Goal: Use online tool/utility: Utilize a website feature to perform a specific function

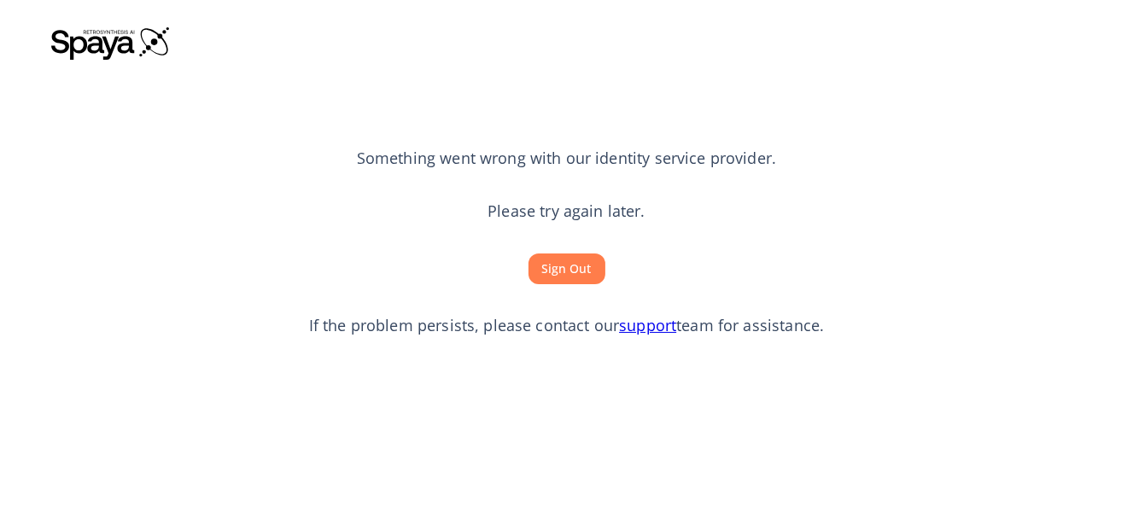
click at [548, 275] on button "Sign Out" at bounding box center [567, 270] width 77 height 32
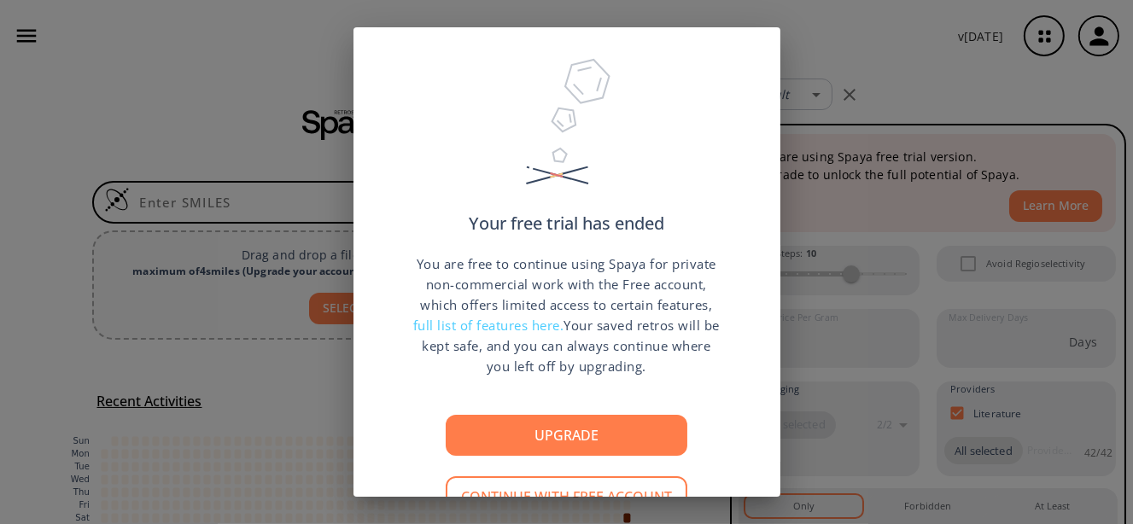
click at [972, 92] on div "Your free trial has ended You are free to continue using Spaya for private non-…" at bounding box center [566, 262] width 1133 height 524
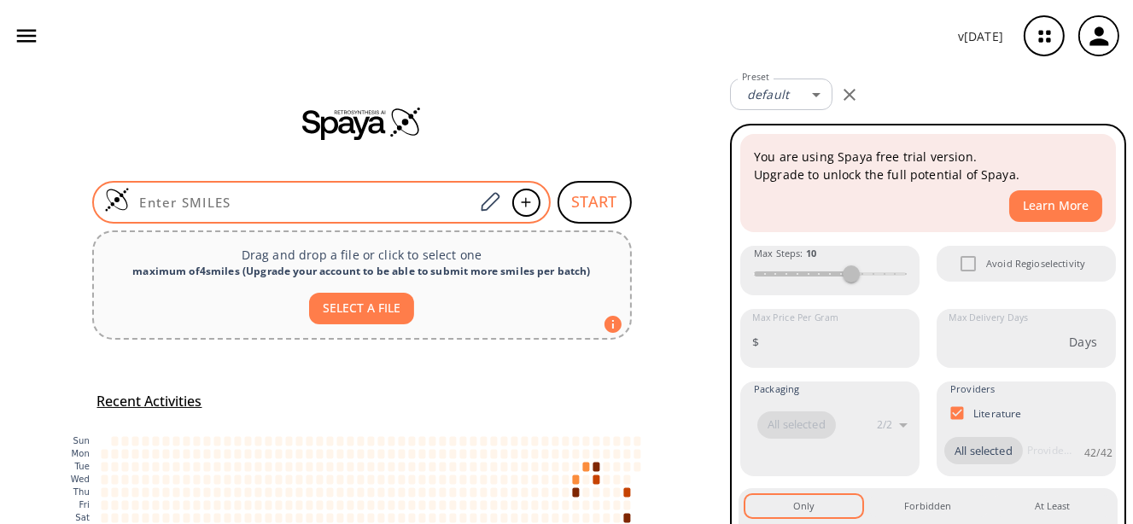
click at [360, 204] on input at bounding box center [302, 202] width 345 height 17
paste input "OCC1=C(Cl)CC(C)(C)CC1=O"
type input "OCC1=C(Cl)CC(C)(C)CC1=O"
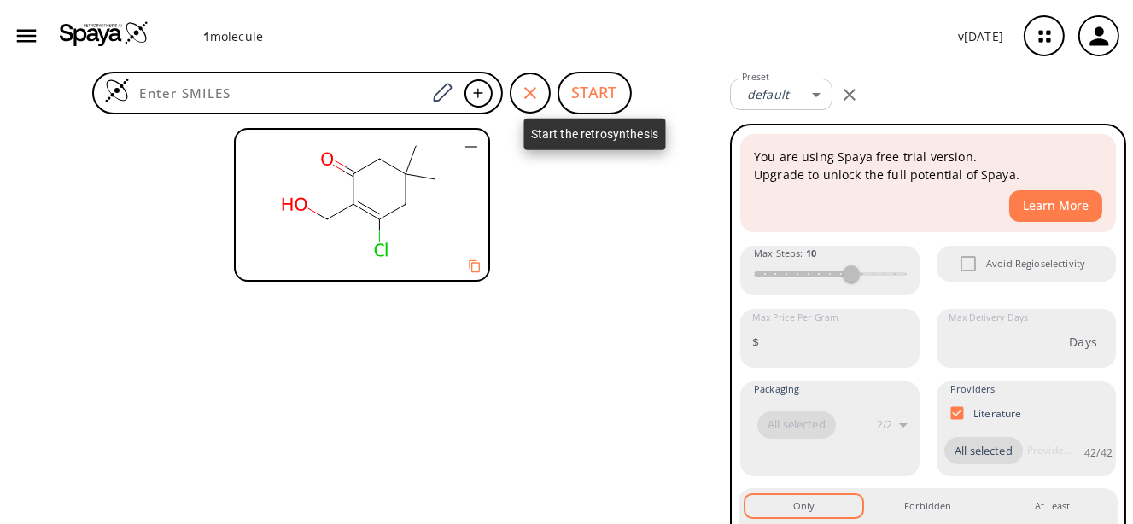
click at [584, 108] on button "START" at bounding box center [595, 93] width 74 height 43
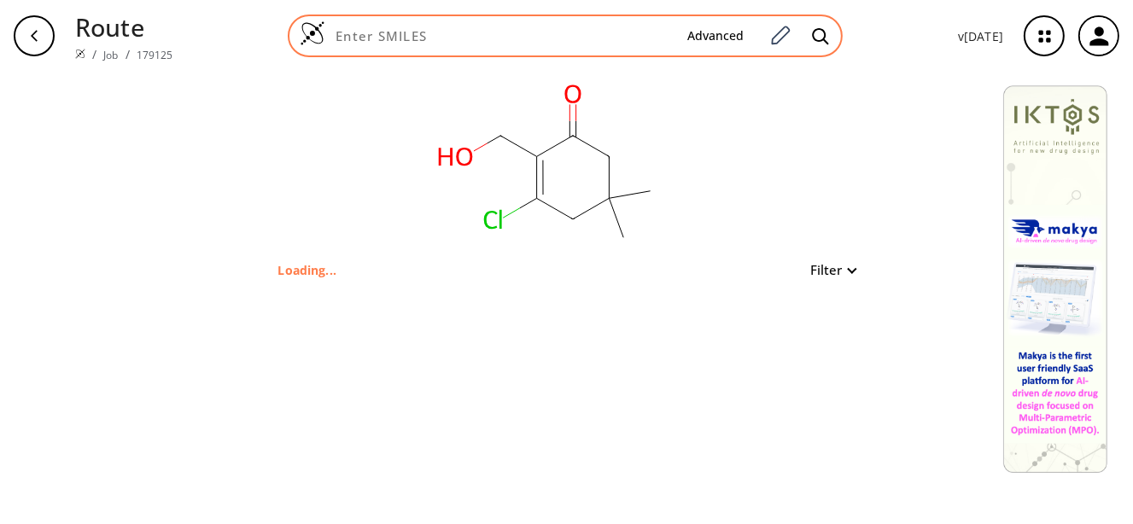
click at [497, 26] on div "Advanced" at bounding box center [565, 36] width 555 height 43
paste input "OCC1=C(Cl)CC(C)(C)CC1=O"
type input "OCC1=C(Cl)CC(C)(C)CC1=O"
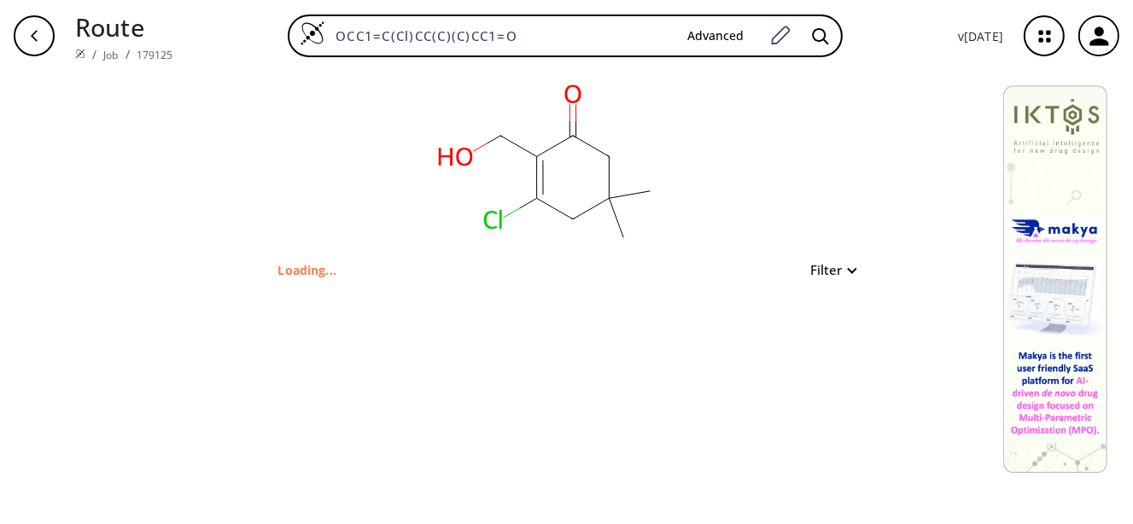
type input "O=C1CC(C)(C)CC(Cl)=C1CO"
click at [833, 266] on button "Filter" at bounding box center [828, 270] width 55 height 13
click at [833, 266] on div at bounding box center [566, 262] width 1133 height 524
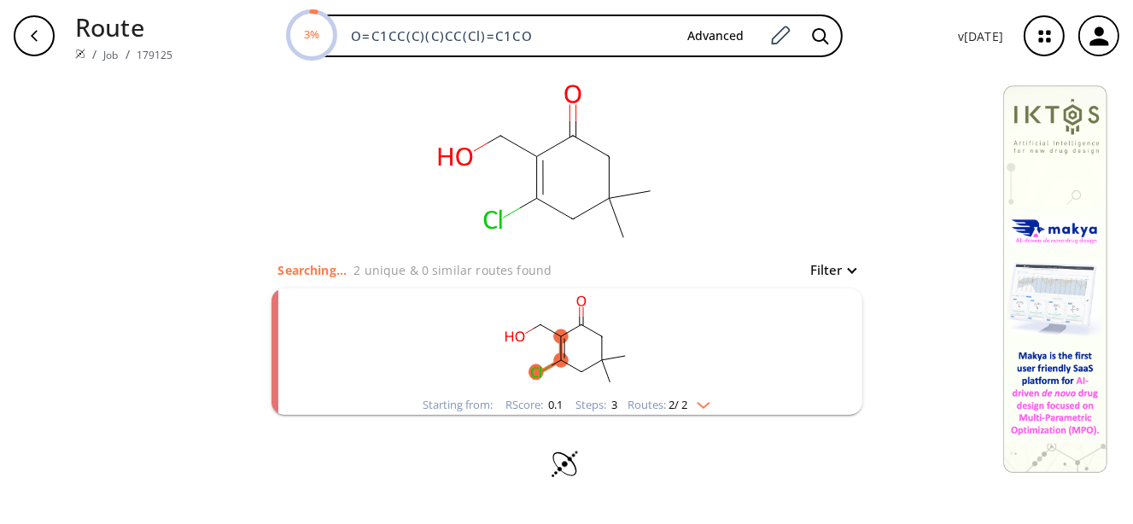
click at [557, 346] on rect "clusters" at bounding box center [567, 342] width 444 height 107
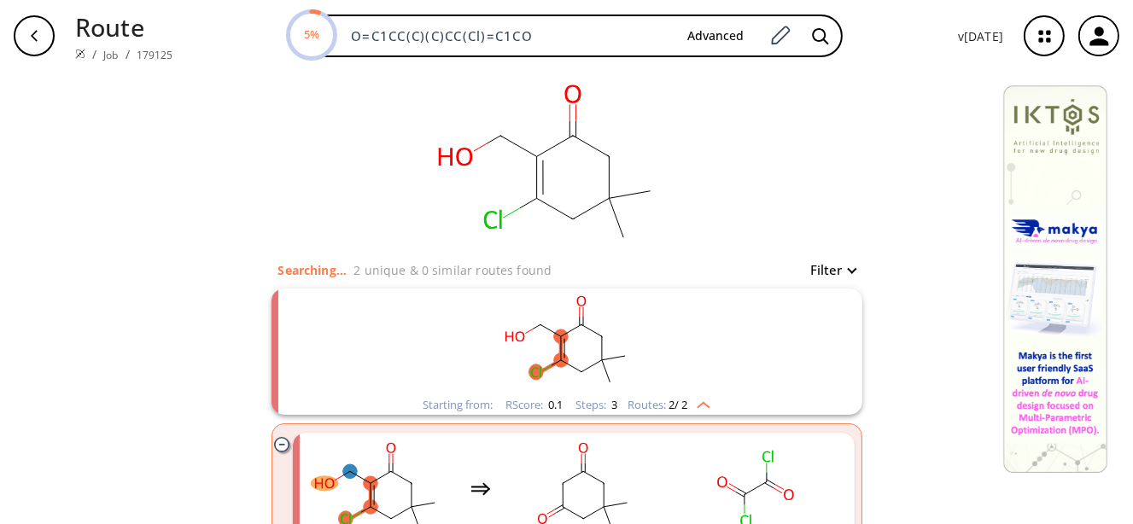
scroll to position [85, 0]
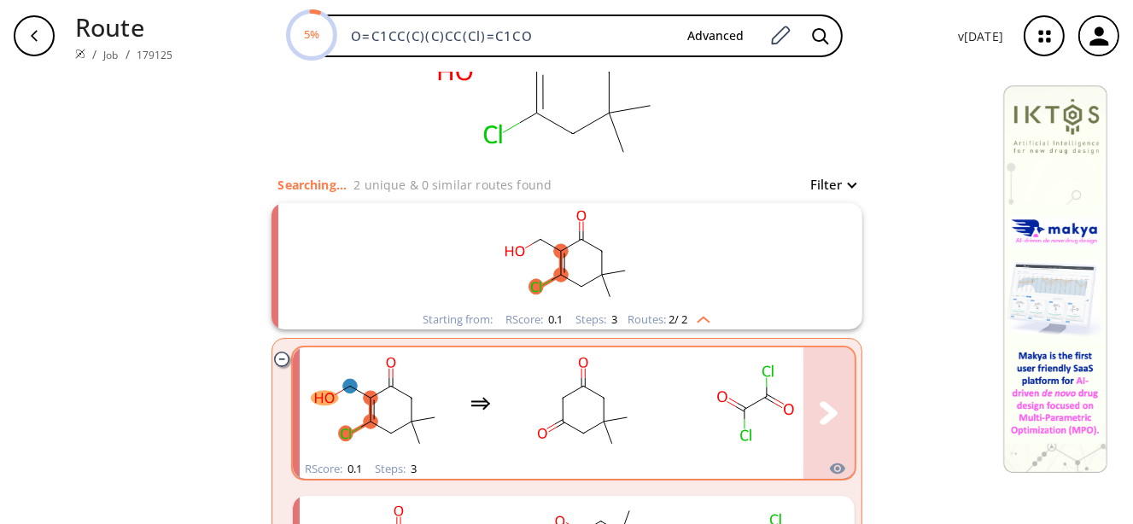
click at [597, 391] on ellipse "clusters" at bounding box center [604, 398] width 15 height 15
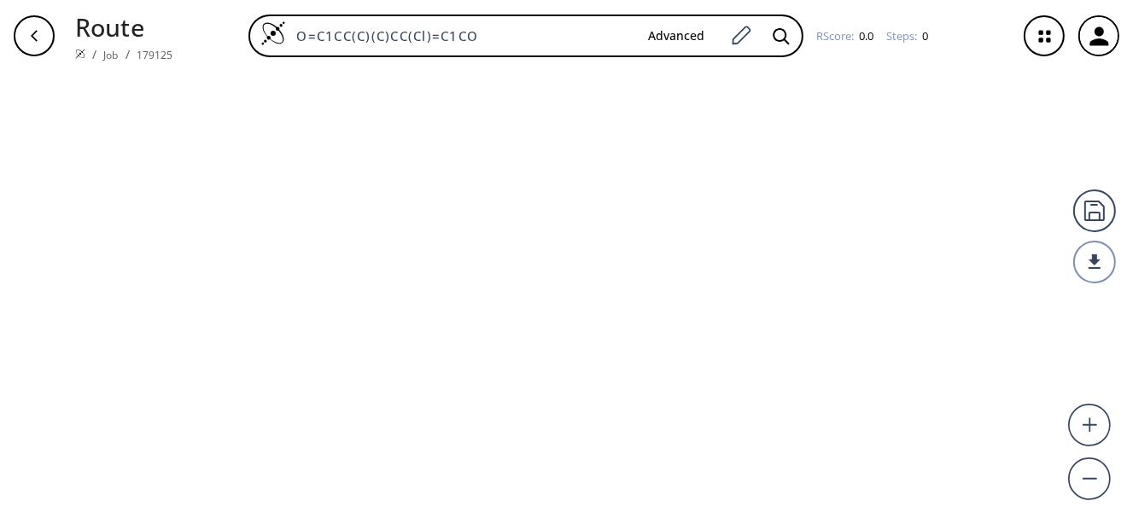
click at [28, 31] on icon "button" at bounding box center [34, 36] width 14 height 14
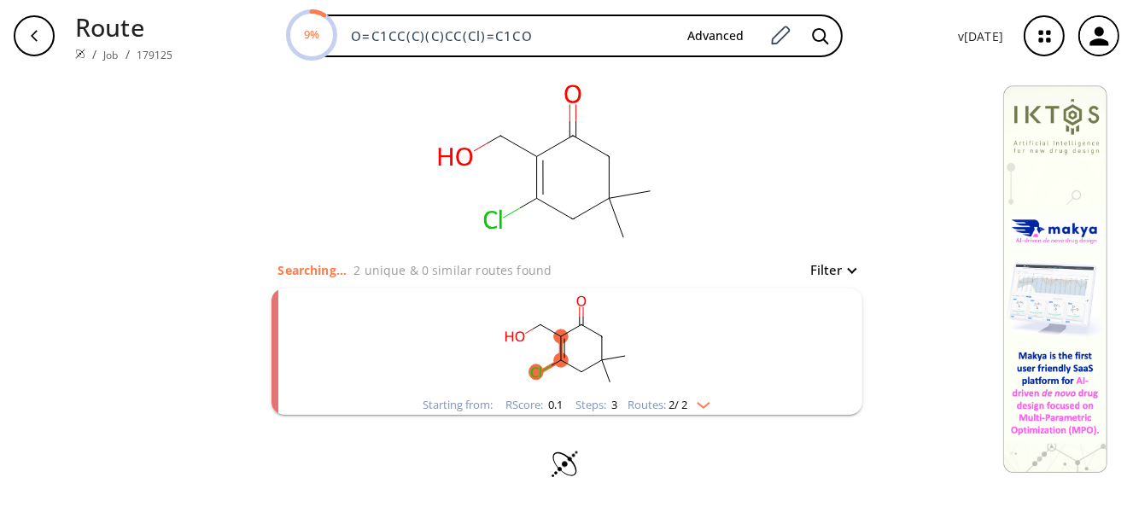
click at [595, 353] on rect "clusters" at bounding box center [567, 342] width 444 height 107
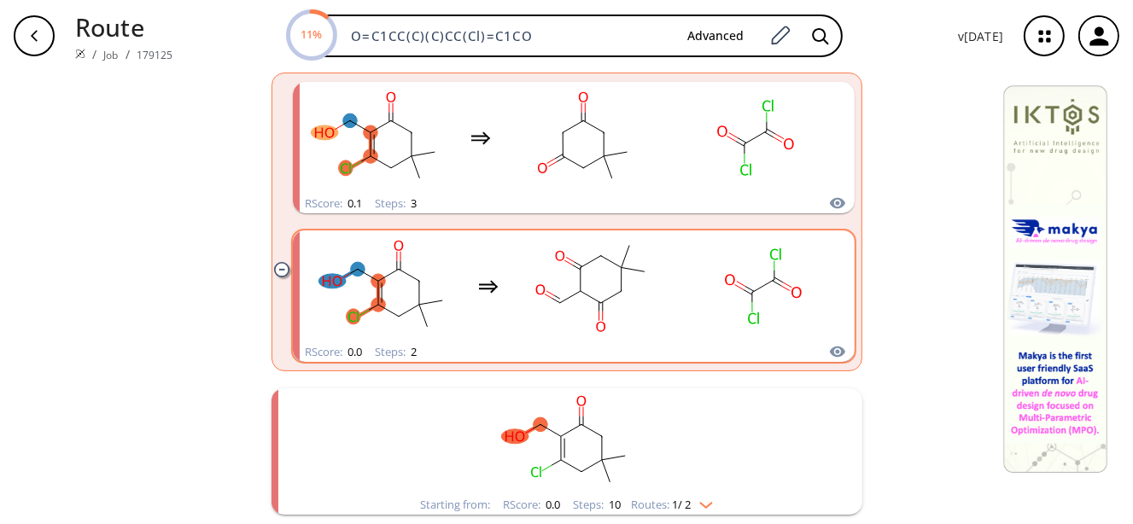
scroll to position [266, 0]
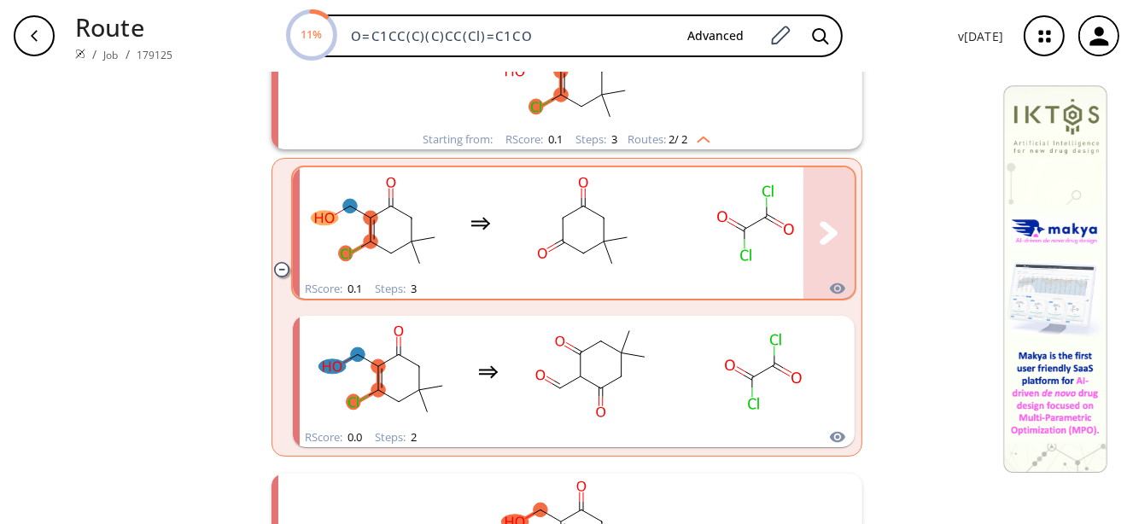
click at [546, 251] on rect "clusters" at bounding box center [585, 223] width 154 height 107
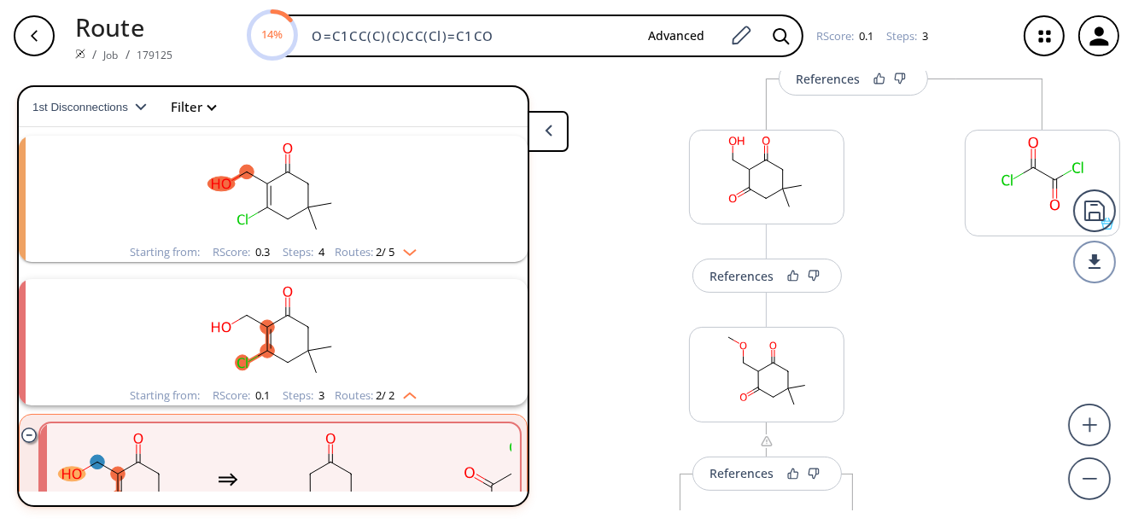
scroll to position [370, 0]
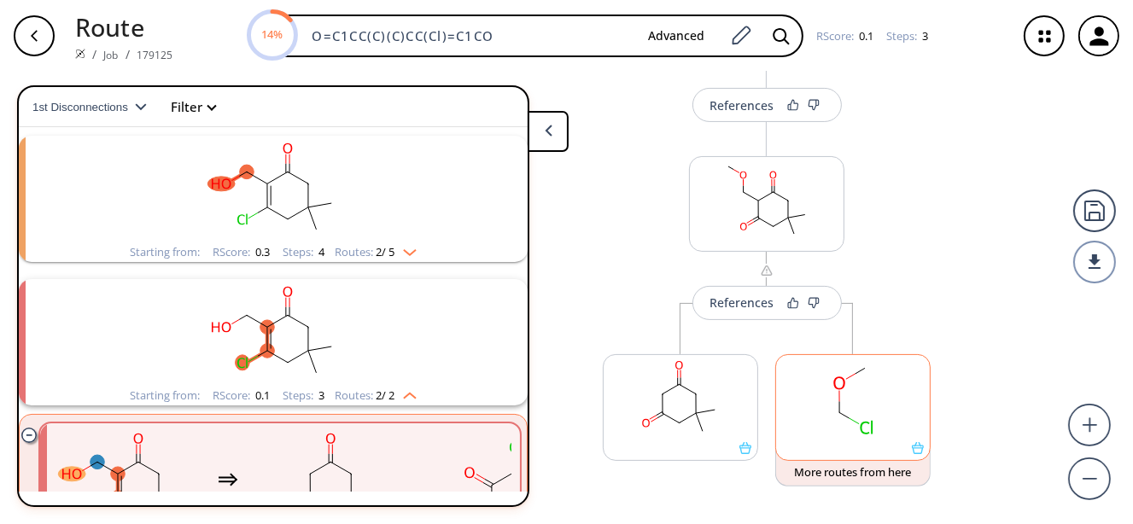
click at [820, 415] on rect at bounding box center [853, 398] width 154 height 87
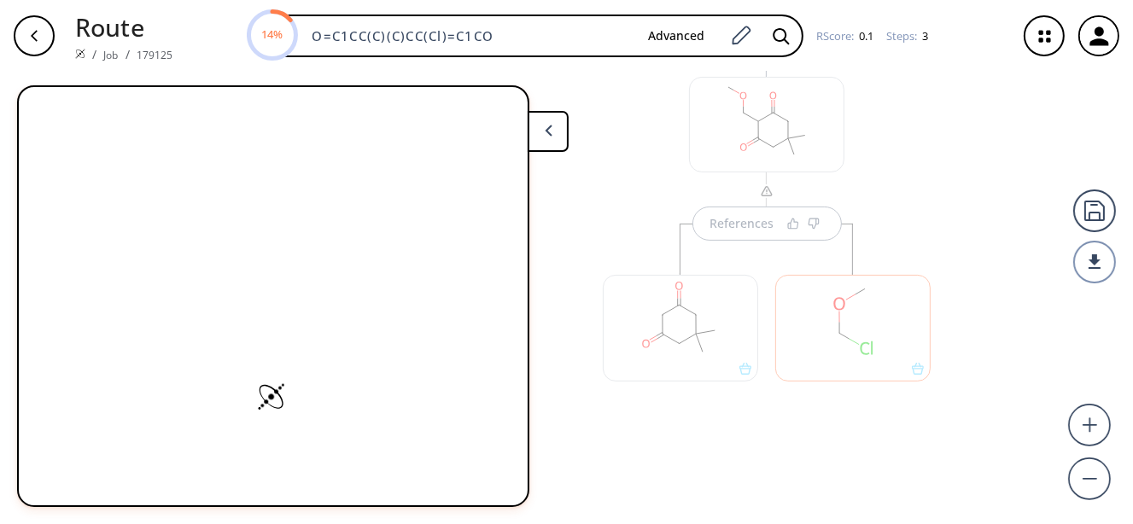
scroll to position [456, 0]
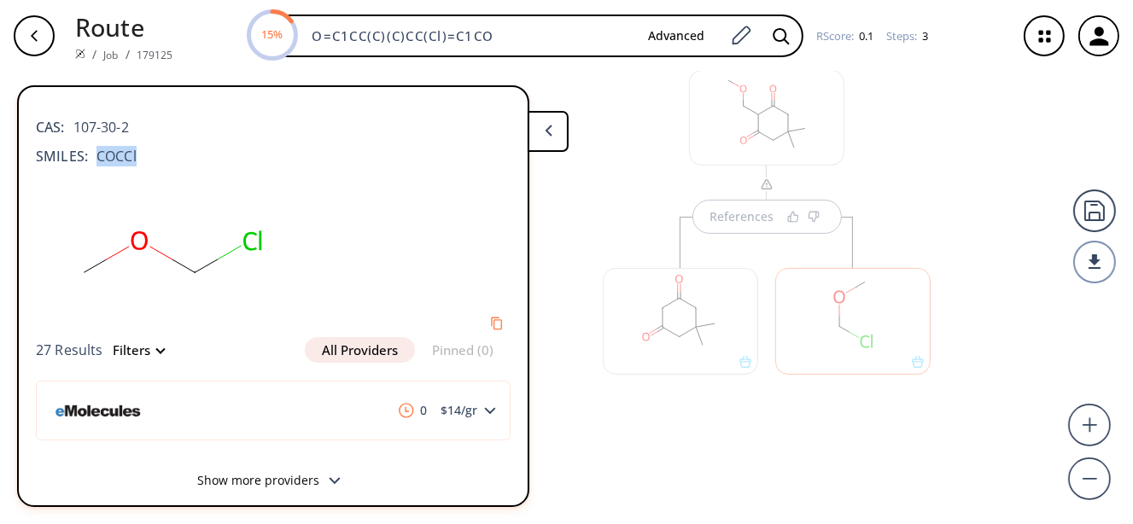
drag, startPoint x: 146, startPoint y: 158, endPoint x: 88, endPoint y: 161, distance: 58.1
click at [88, 161] on div "SMILES: COCCl" at bounding box center [273, 156] width 475 height 20
copy span "COCCl"
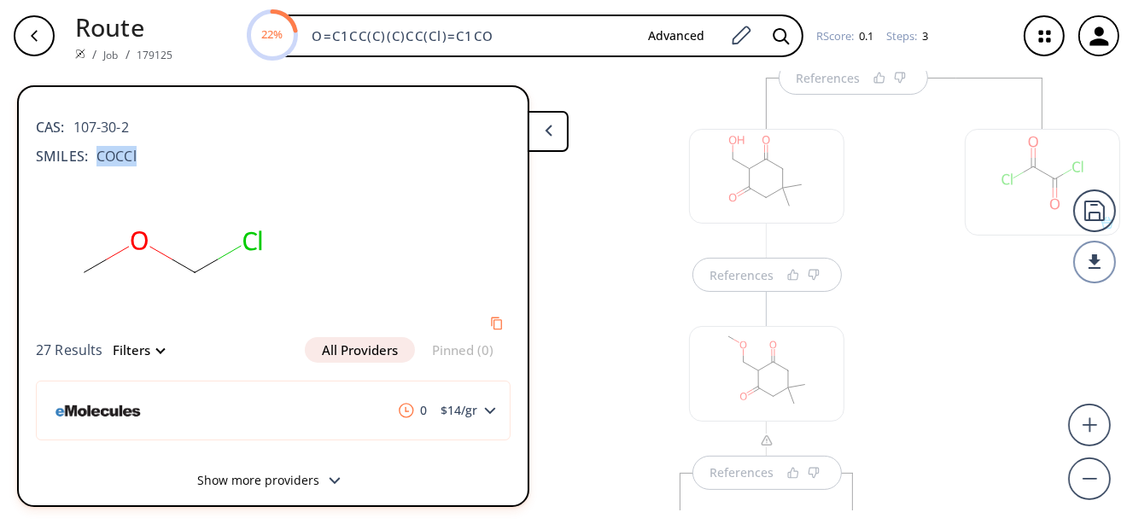
click at [882, 341] on div "References" at bounding box center [767, 486] width 362 height 423
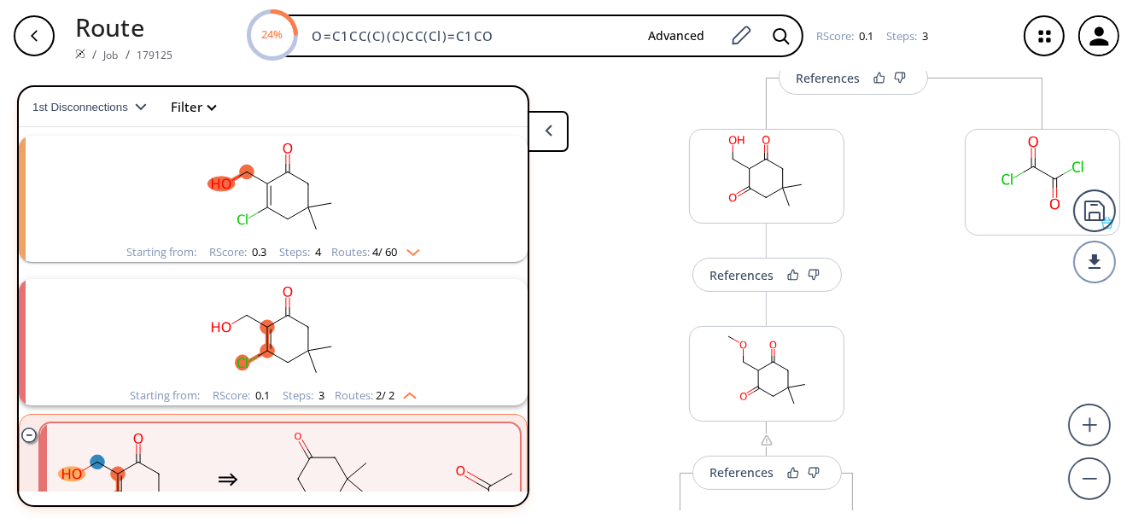
click at [760, 295] on div "More routes from here References More routes from here More routes from here" at bounding box center [767, 486] width 362 height 423
click at [760, 286] on button "References" at bounding box center [766, 275] width 149 height 34
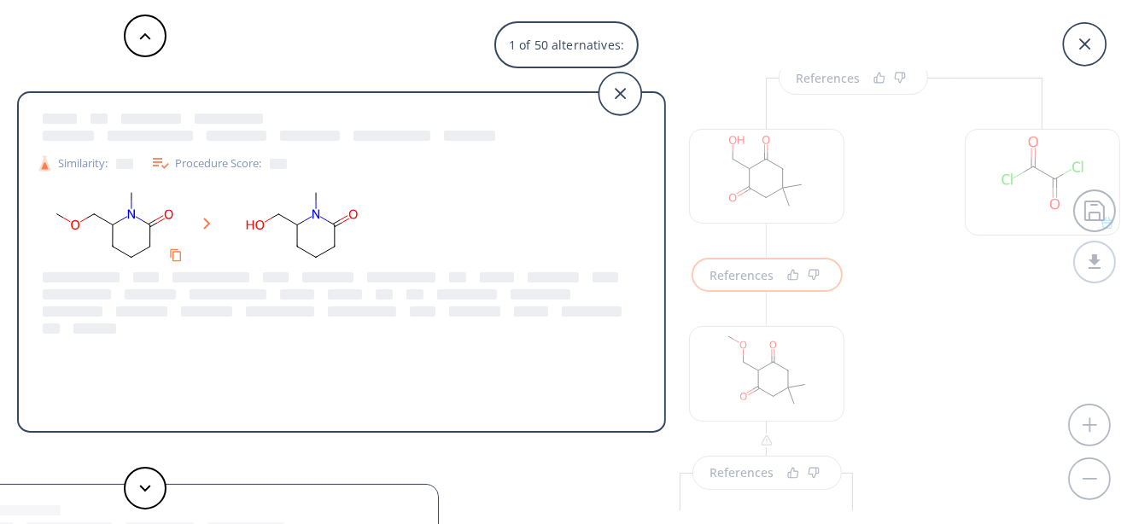
click at [882, 292] on div "1 of 50 alternatives: Similarity: Procedure Score: Similarity: Procedure Score:…" at bounding box center [566, 262] width 1133 height 524
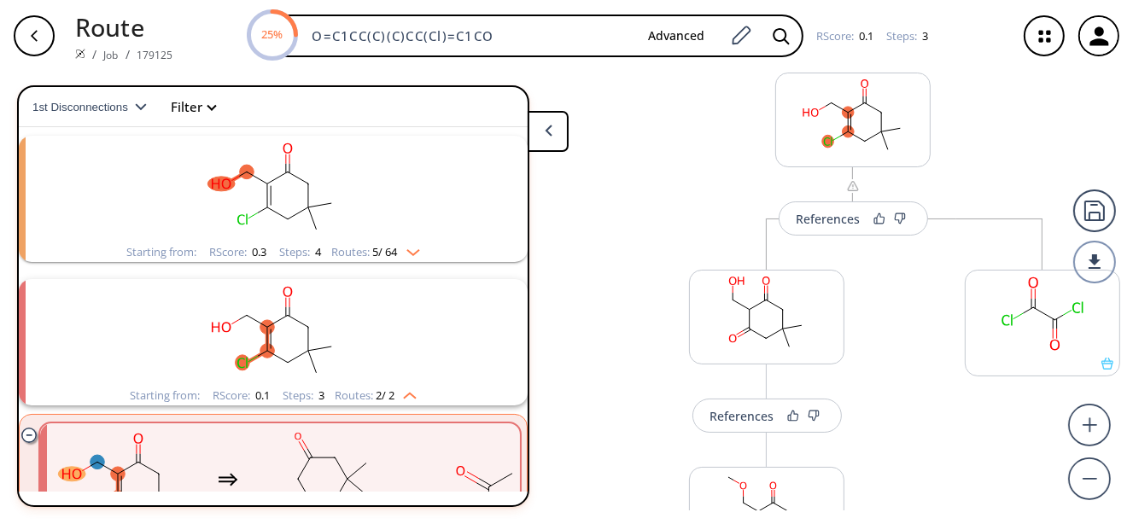
scroll to position [29, 0]
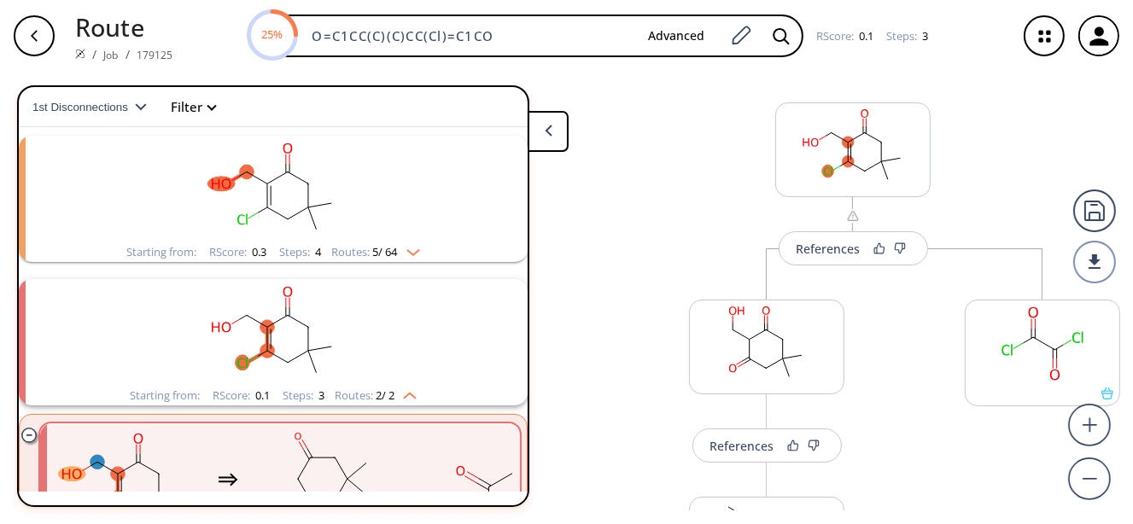
click at [1049, 335] on rect at bounding box center [1043, 344] width 154 height 87
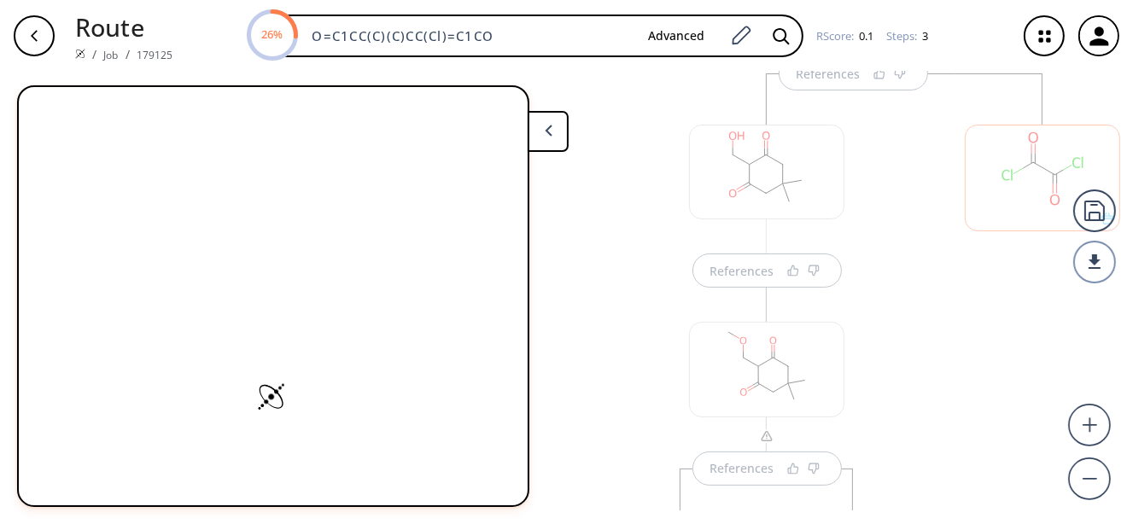
scroll to position [205, 0]
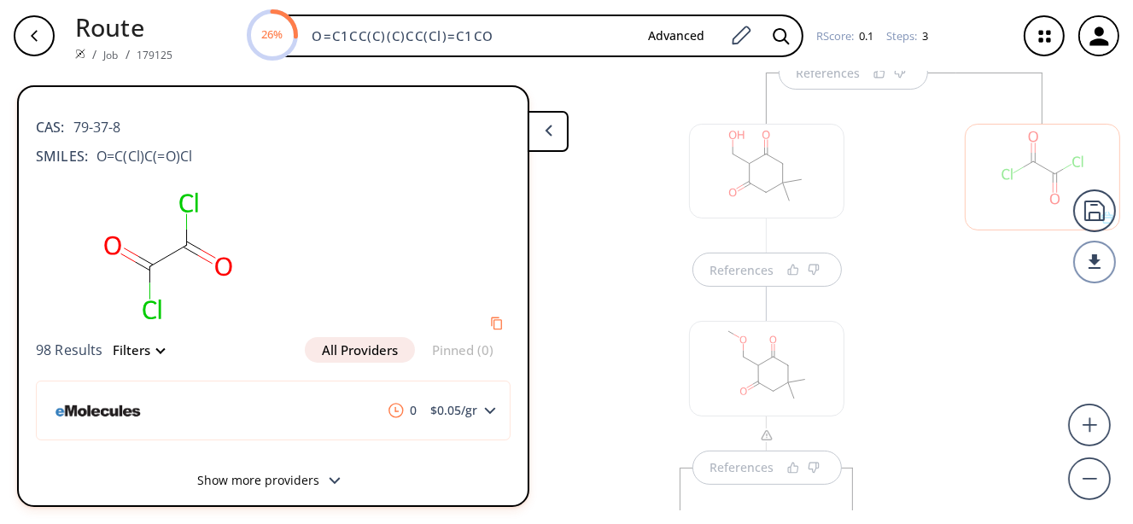
click at [981, 358] on div at bounding box center [1042, 401] width 172 height 656
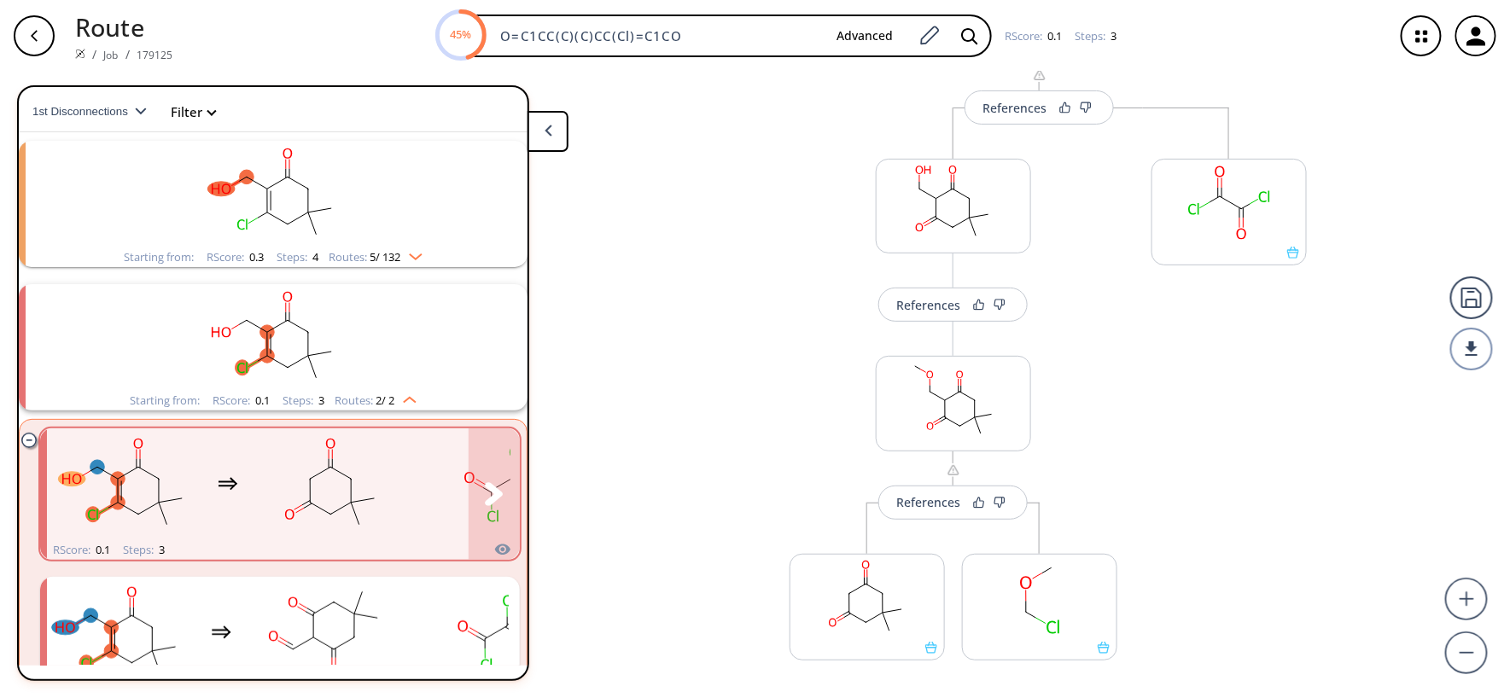
scroll to position [0, 0]
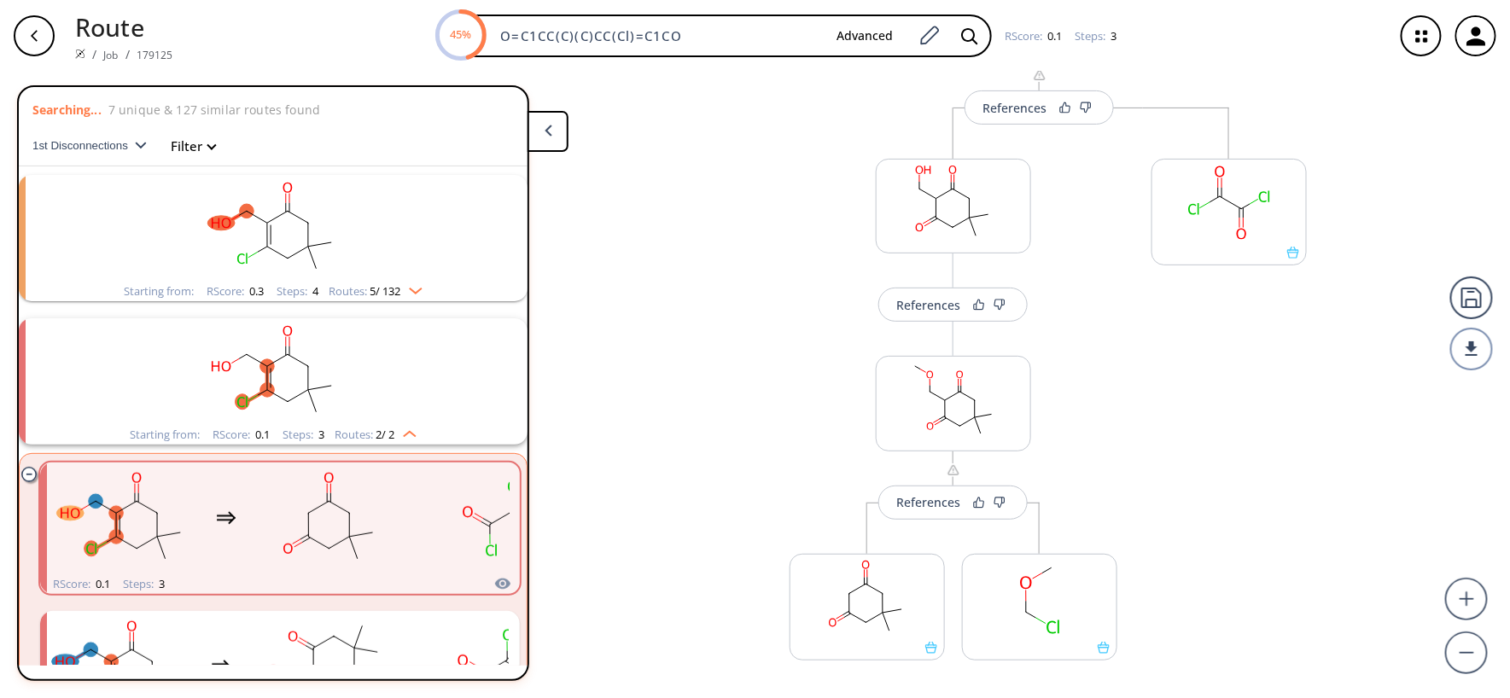
click at [339, 378] on rect "clusters" at bounding box center [273, 371] width 444 height 107
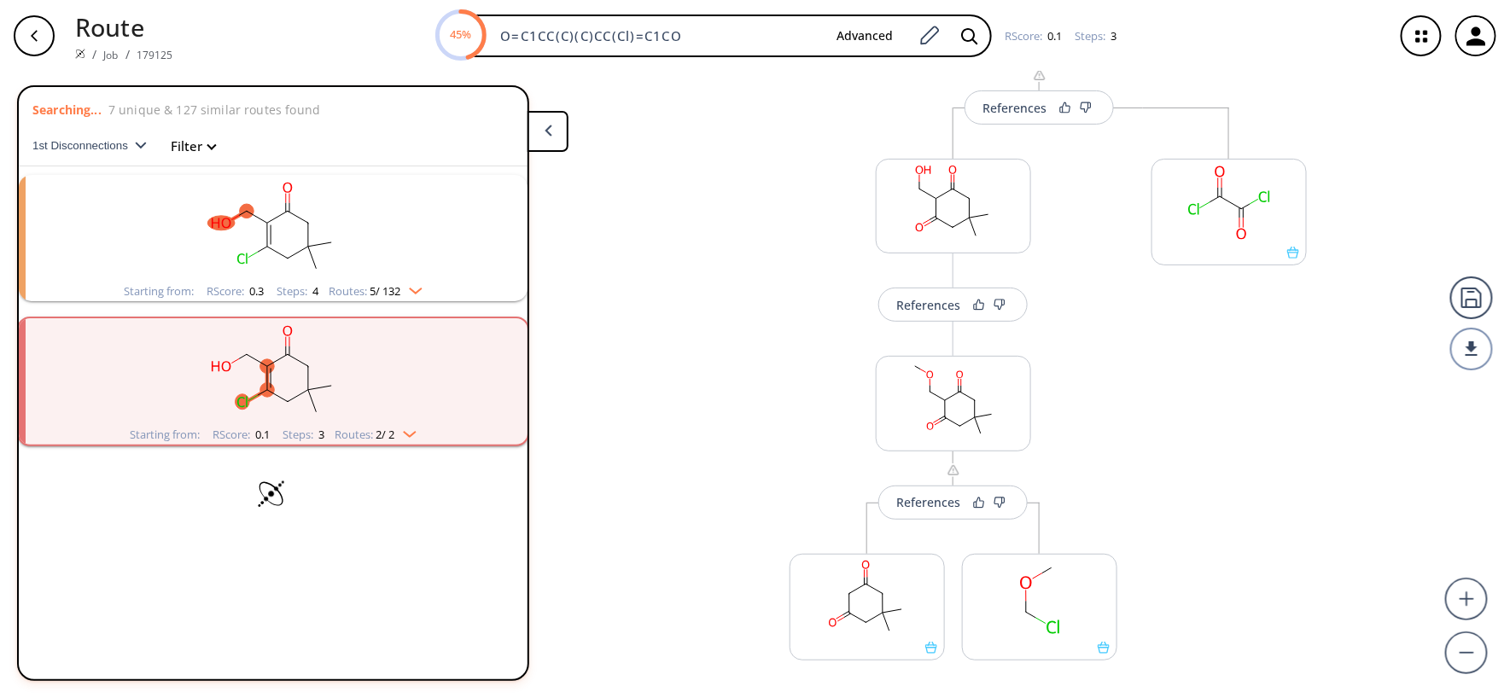
click at [339, 378] on rect "clusters" at bounding box center [273, 371] width 444 height 107
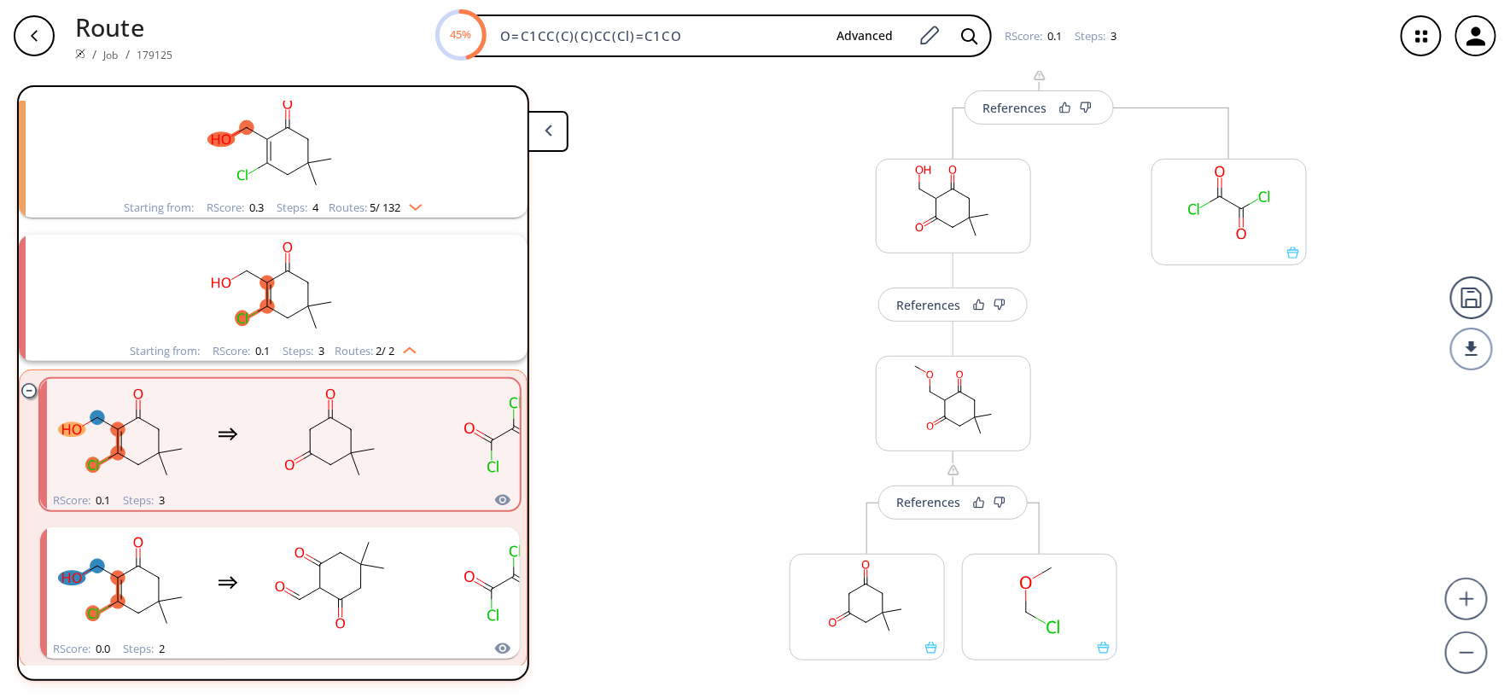
scroll to position [114, 0]
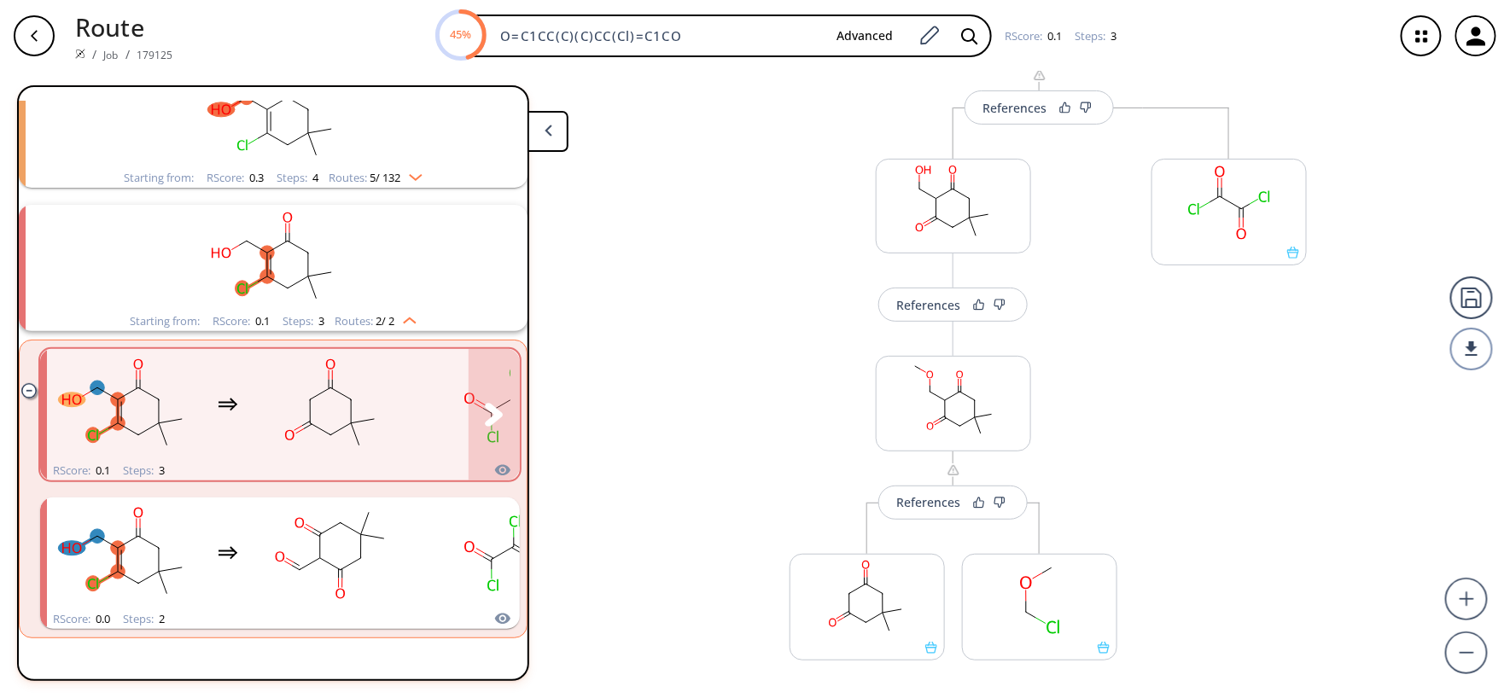
click at [293, 402] on rect "clusters" at bounding box center [332, 405] width 154 height 107
click at [295, 401] on rect "clusters" at bounding box center [332, 405] width 154 height 107
click at [469, 409] on button "clusters" at bounding box center [494, 414] width 51 height 131
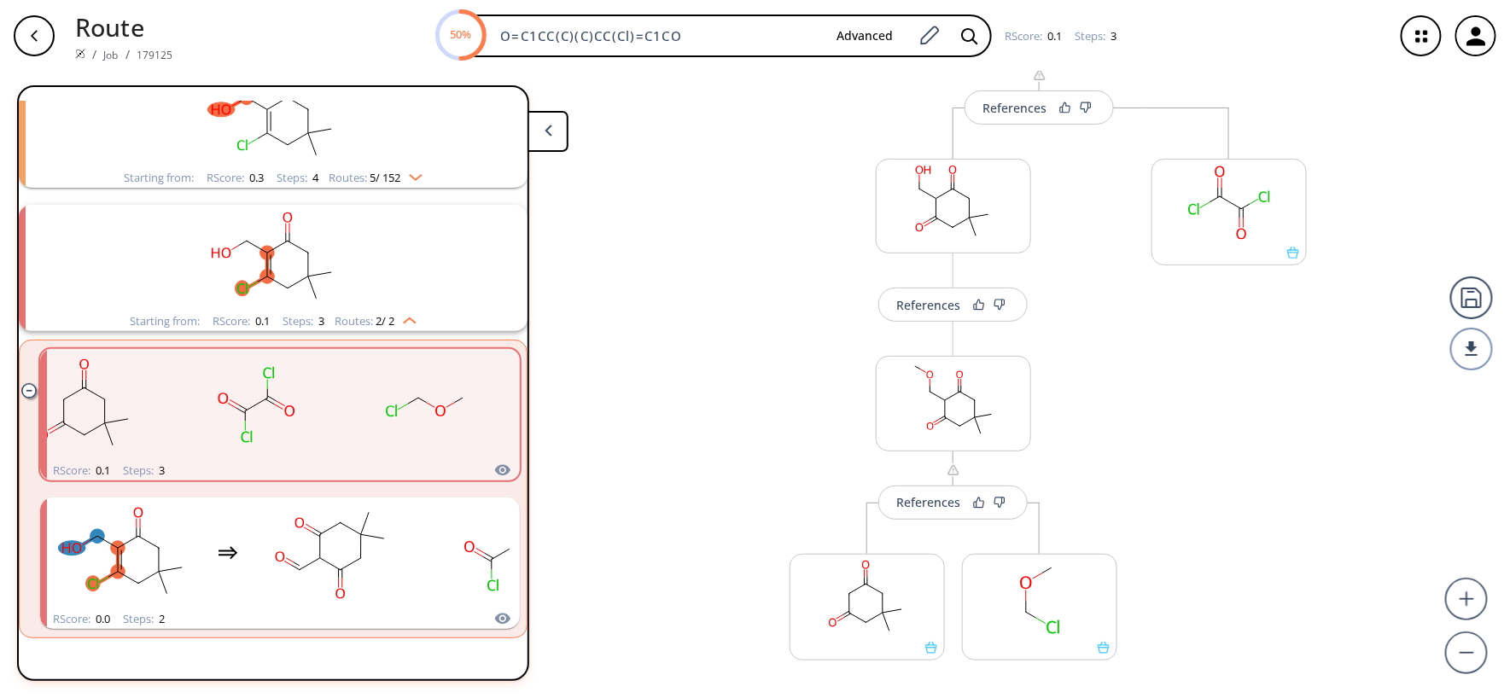
click at [550, 417] on div "Searching... 7 unique & 147 similar routes found 1st Disconnections Filter clea…" at bounding box center [293, 383] width 552 height 596
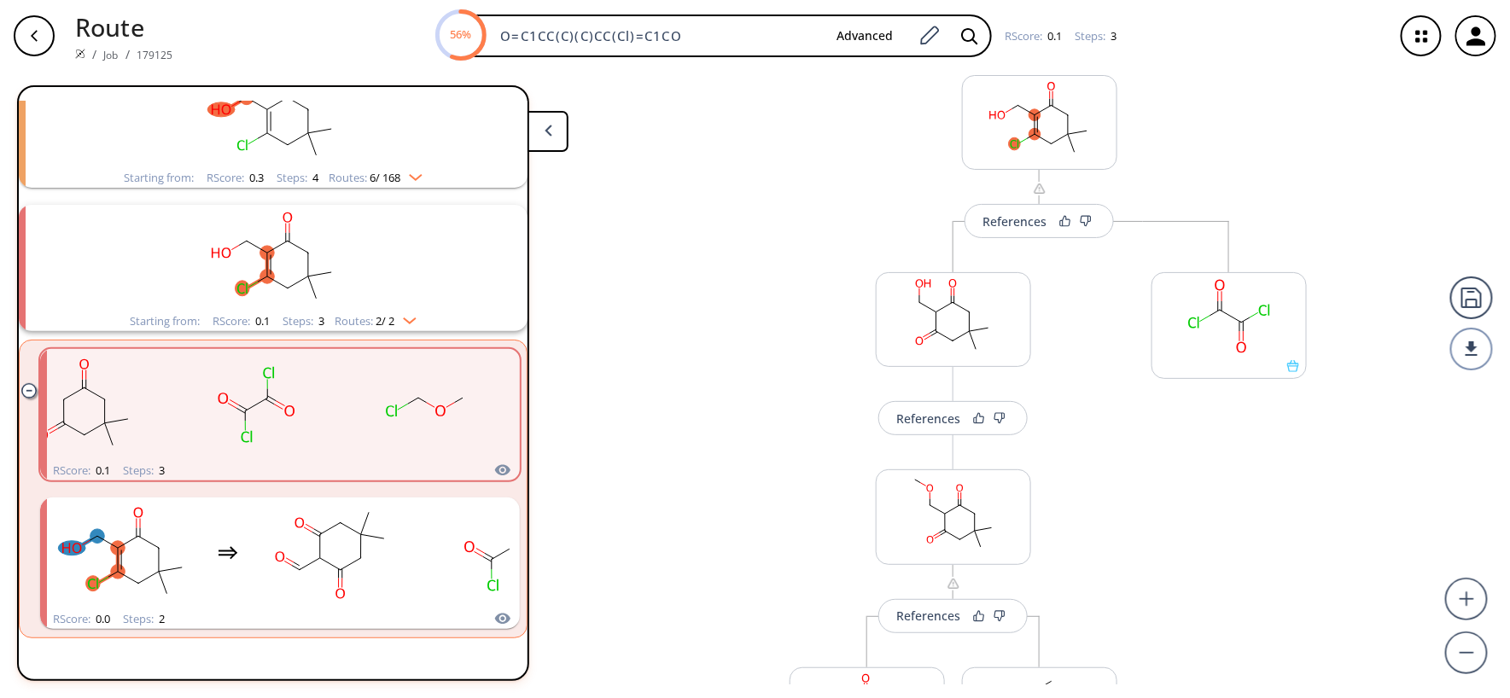
scroll to position [283, 0]
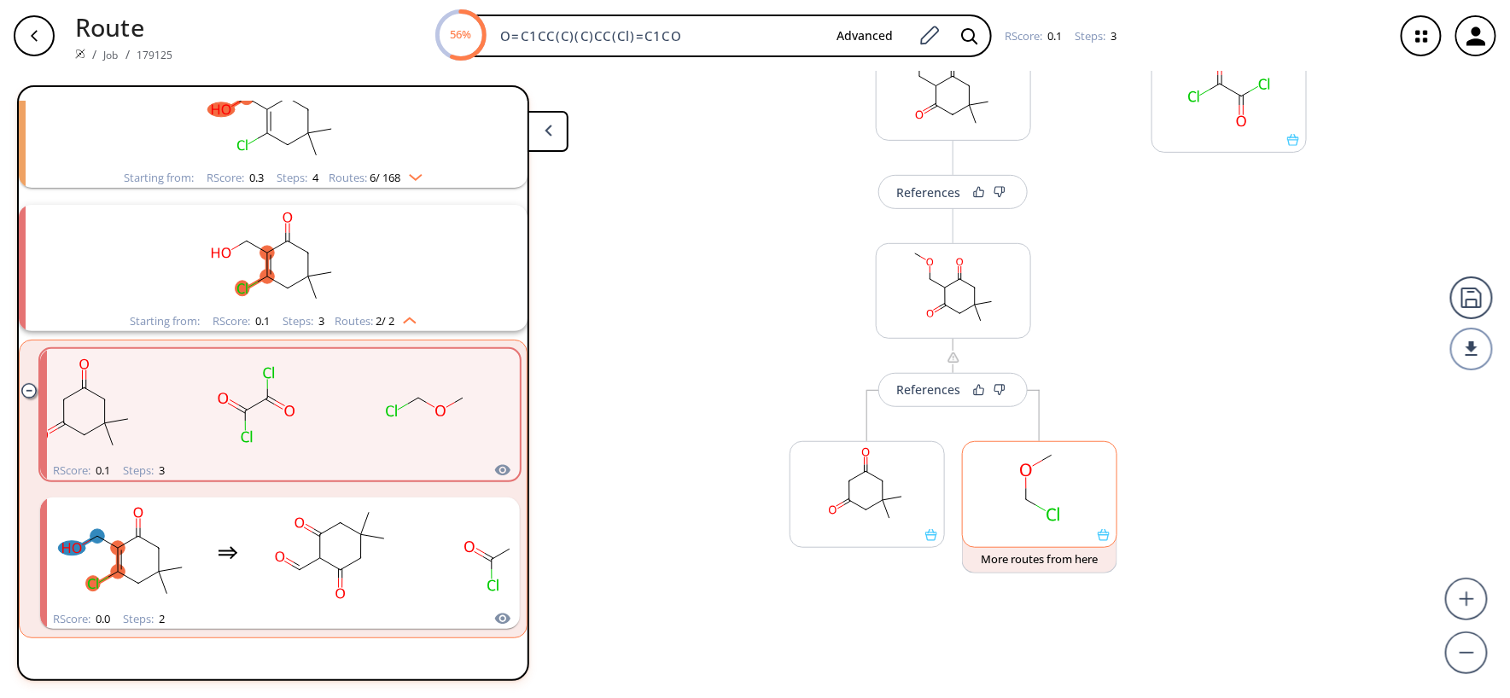
click at [1014, 488] on rect at bounding box center [1040, 485] width 154 height 87
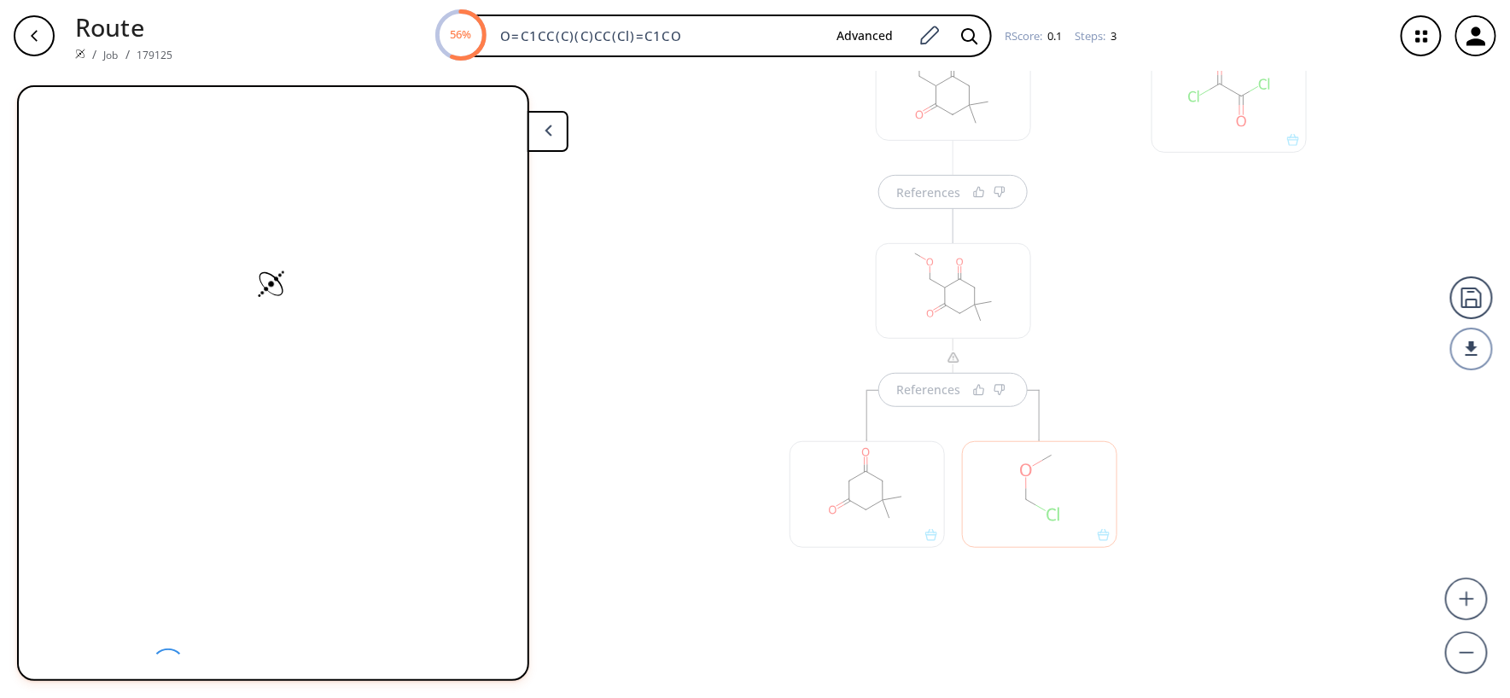
scroll to position [0, 0]
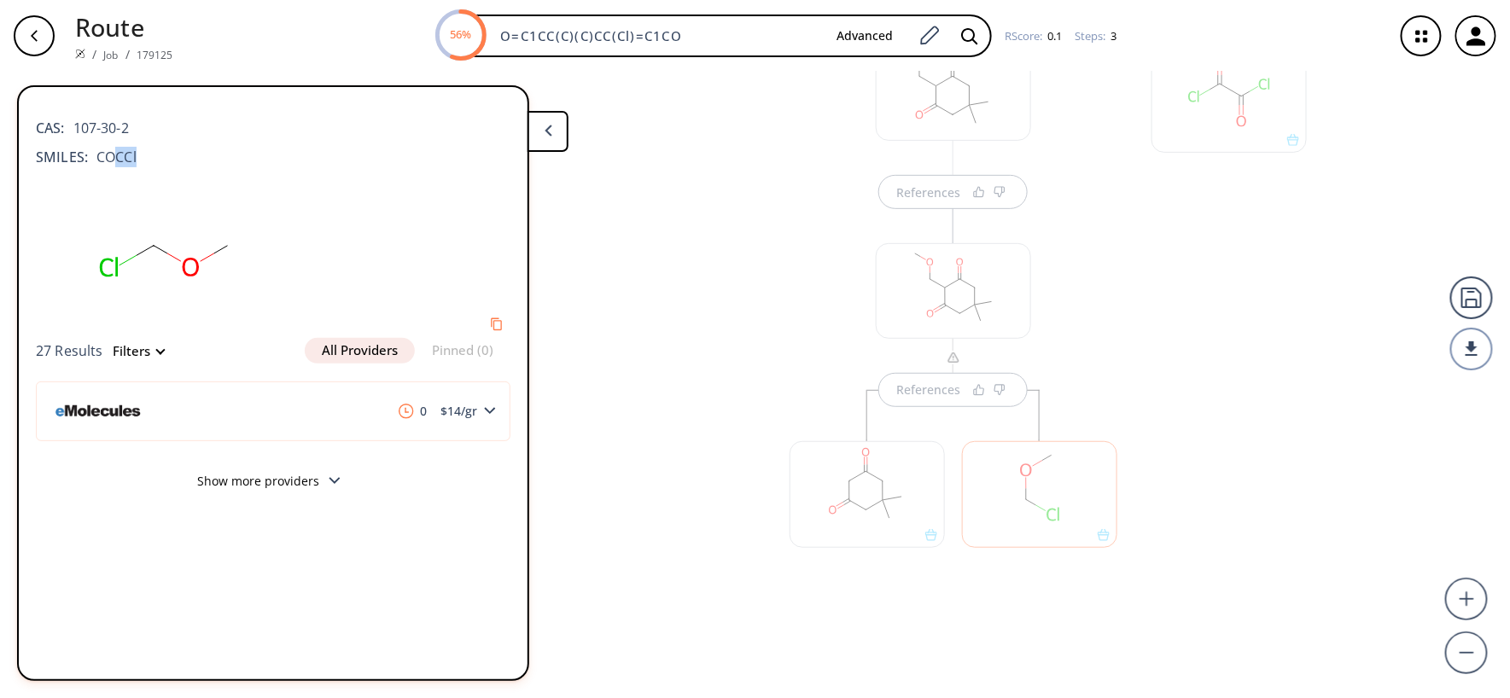
drag, startPoint x: 137, startPoint y: 161, endPoint x: 111, endPoint y: 156, distance: 26.1
click at [111, 156] on div "SMILES: COCCl" at bounding box center [273, 157] width 475 height 20
drag, startPoint x: 142, startPoint y: 127, endPoint x: 70, endPoint y: 126, distance: 71.7
click at [70, 126] on div "CAS: 107-30-2" at bounding box center [273, 120] width 475 height 38
copy span "107-30-2"
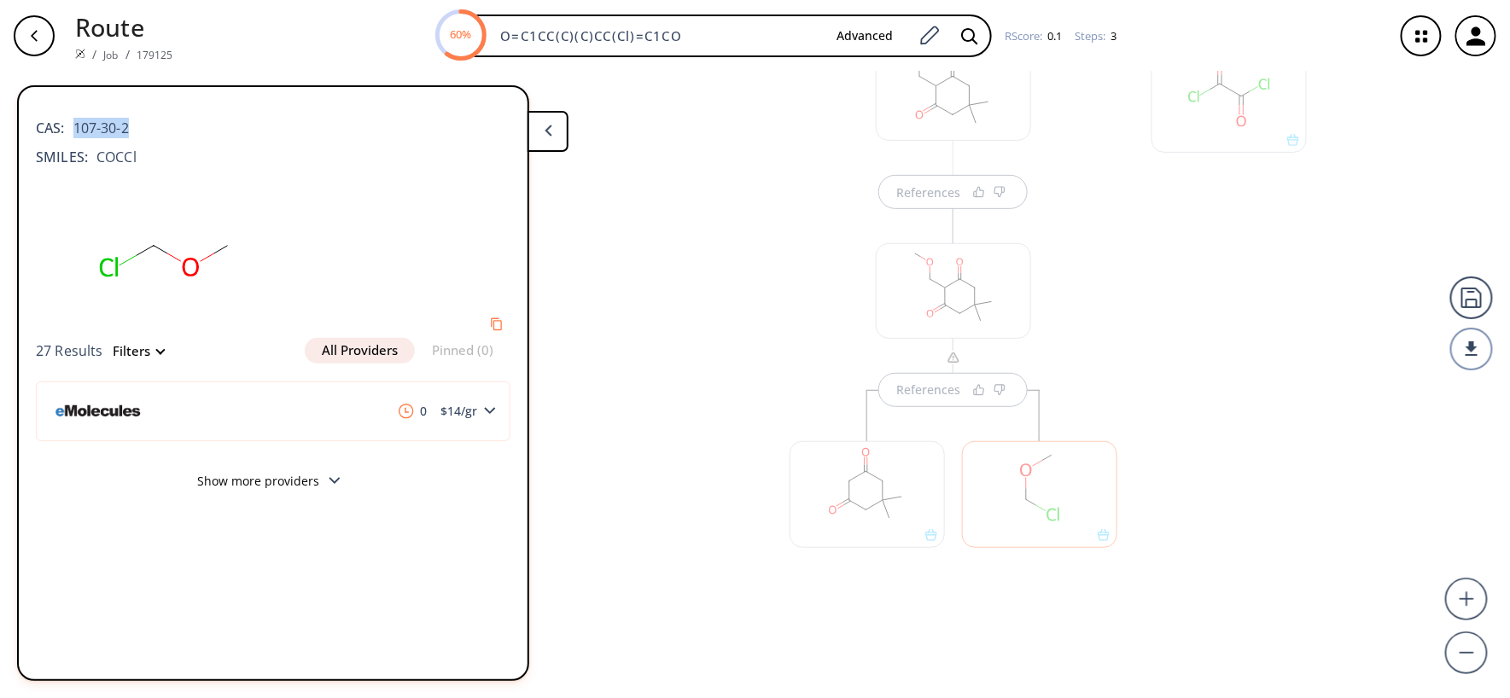
click at [659, 248] on div "References References References" at bounding box center [755, 378] width 1510 height 613
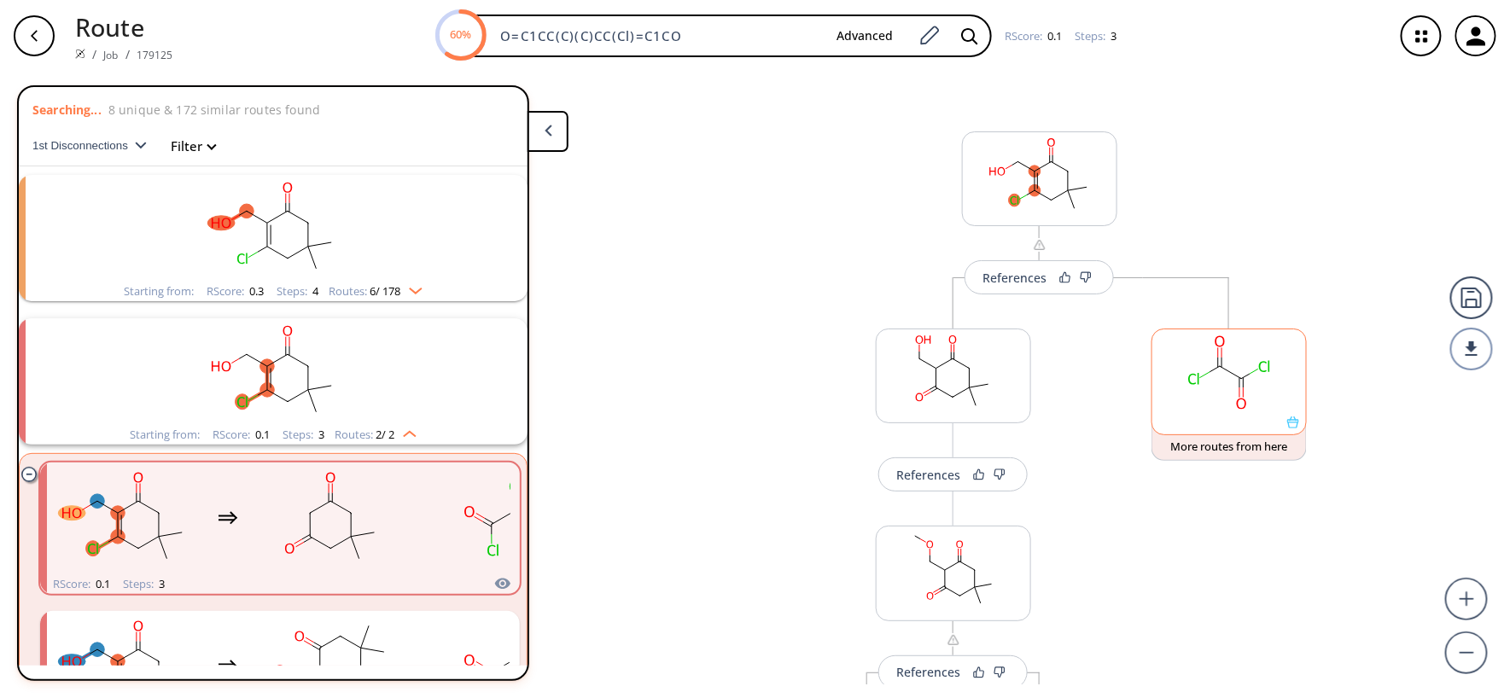
click at [1132, 399] on rect at bounding box center [1230, 373] width 154 height 87
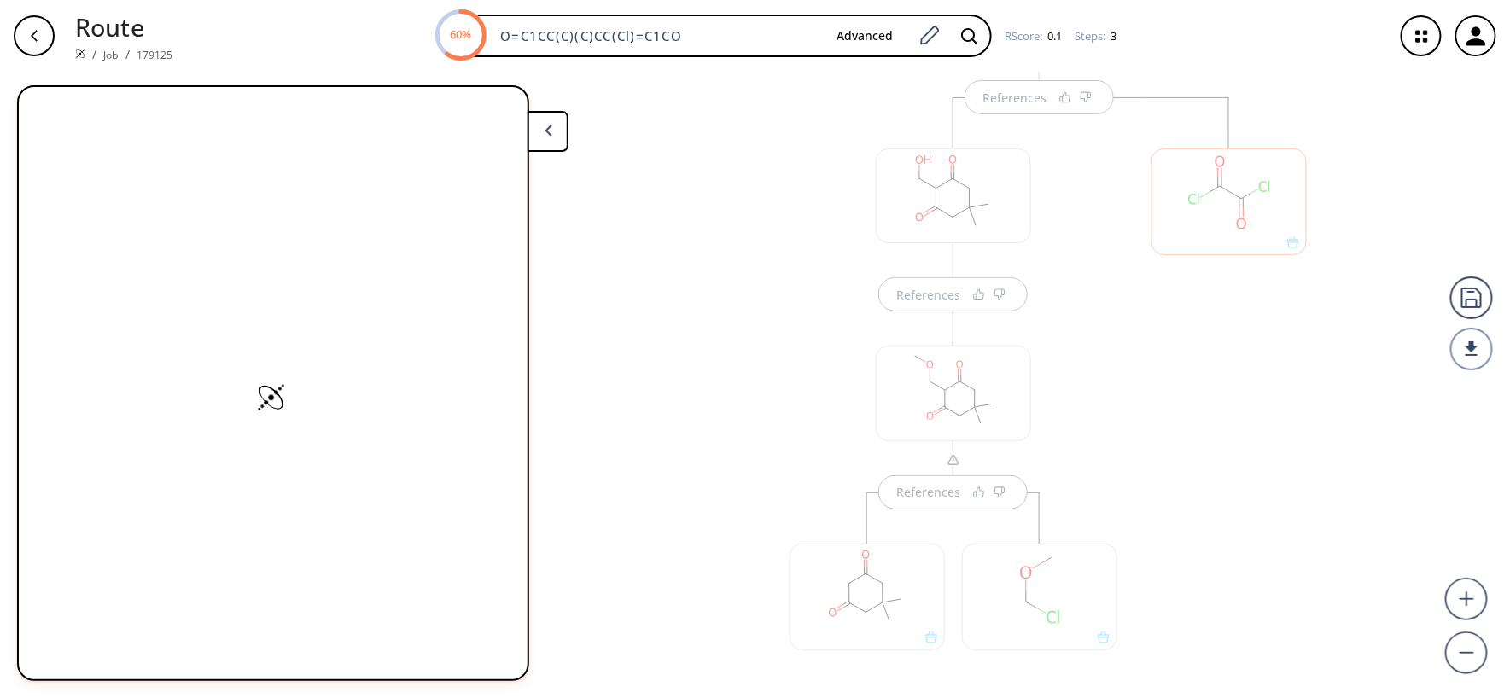
scroll to position [207, 0]
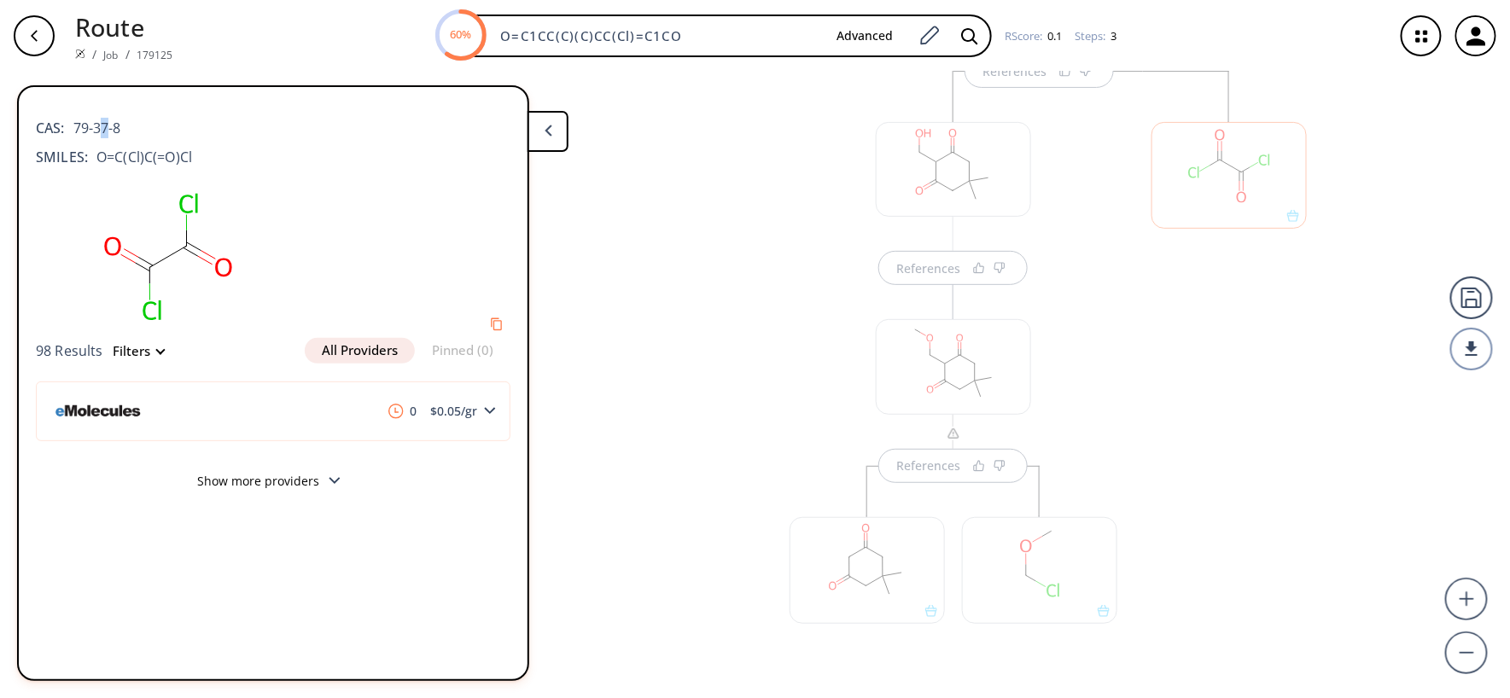
drag, startPoint x: 110, startPoint y: 120, endPoint x: 98, endPoint y: 124, distance: 12.4
click at [98, 124] on span "79-37-8" at bounding box center [93, 128] width 56 height 20
drag, startPoint x: 129, startPoint y: 125, endPoint x: 68, endPoint y: 131, distance: 61.0
click at [68, 131] on div "CAS: 79-37-8" at bounding box center [273, 120] width 475 height 38
copy span "79-37-8"
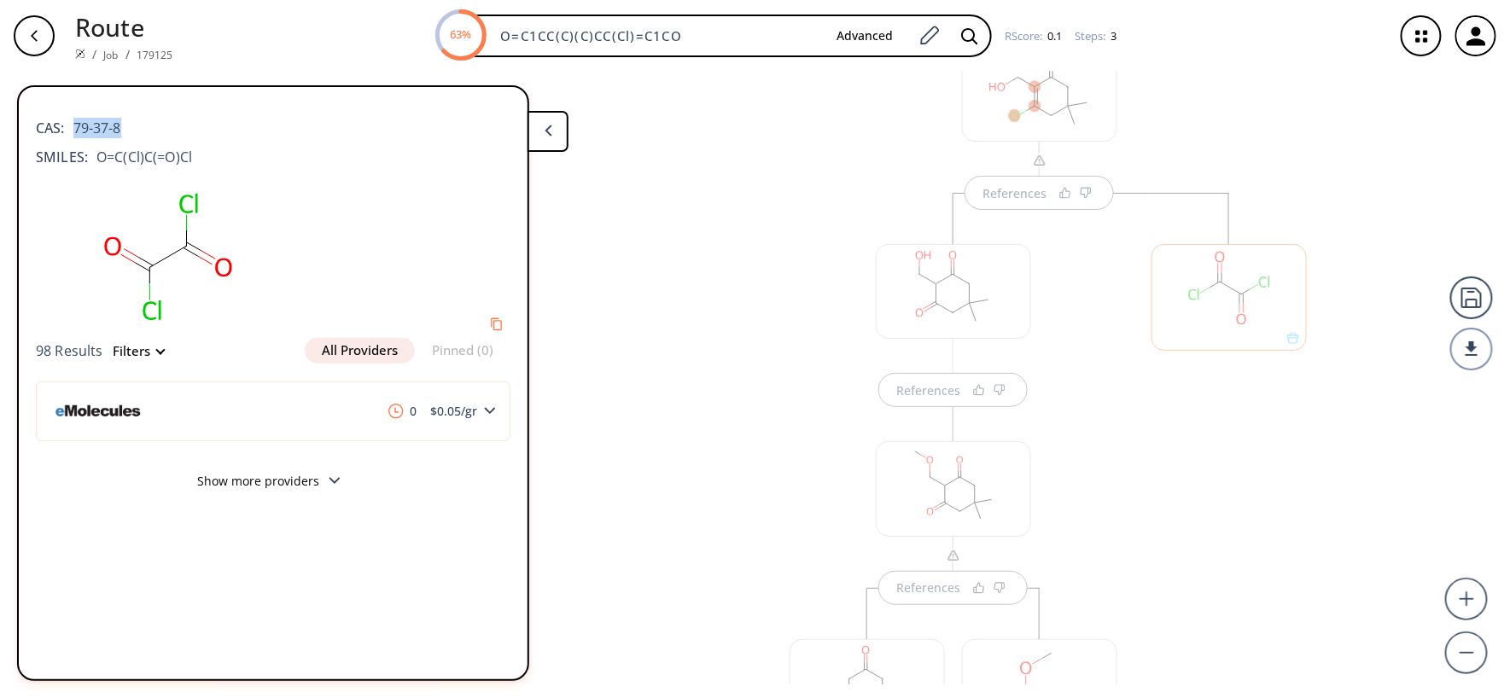
scroll to position [56, 0]
click at [816, 307] on div "References References" at bounding box center [953, 549] width 379 height 656
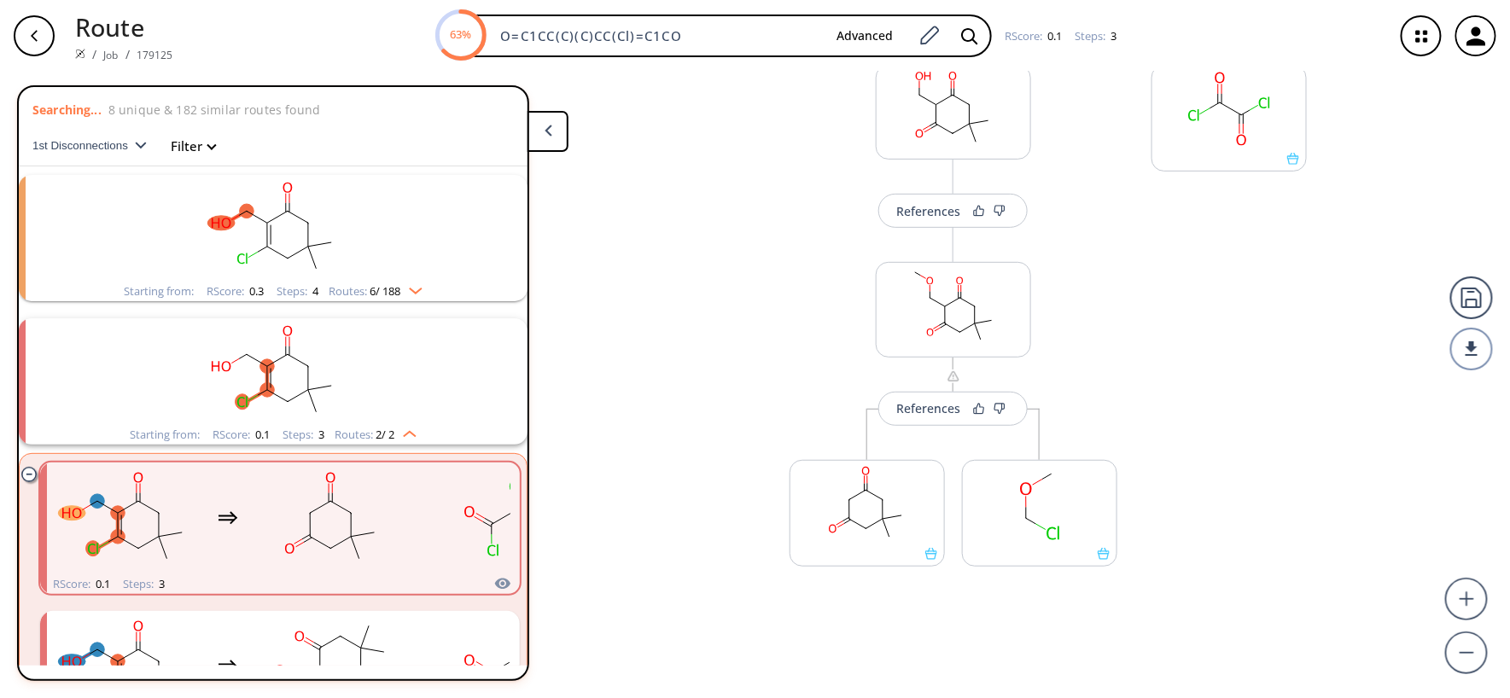
scroll to position [283, 0]
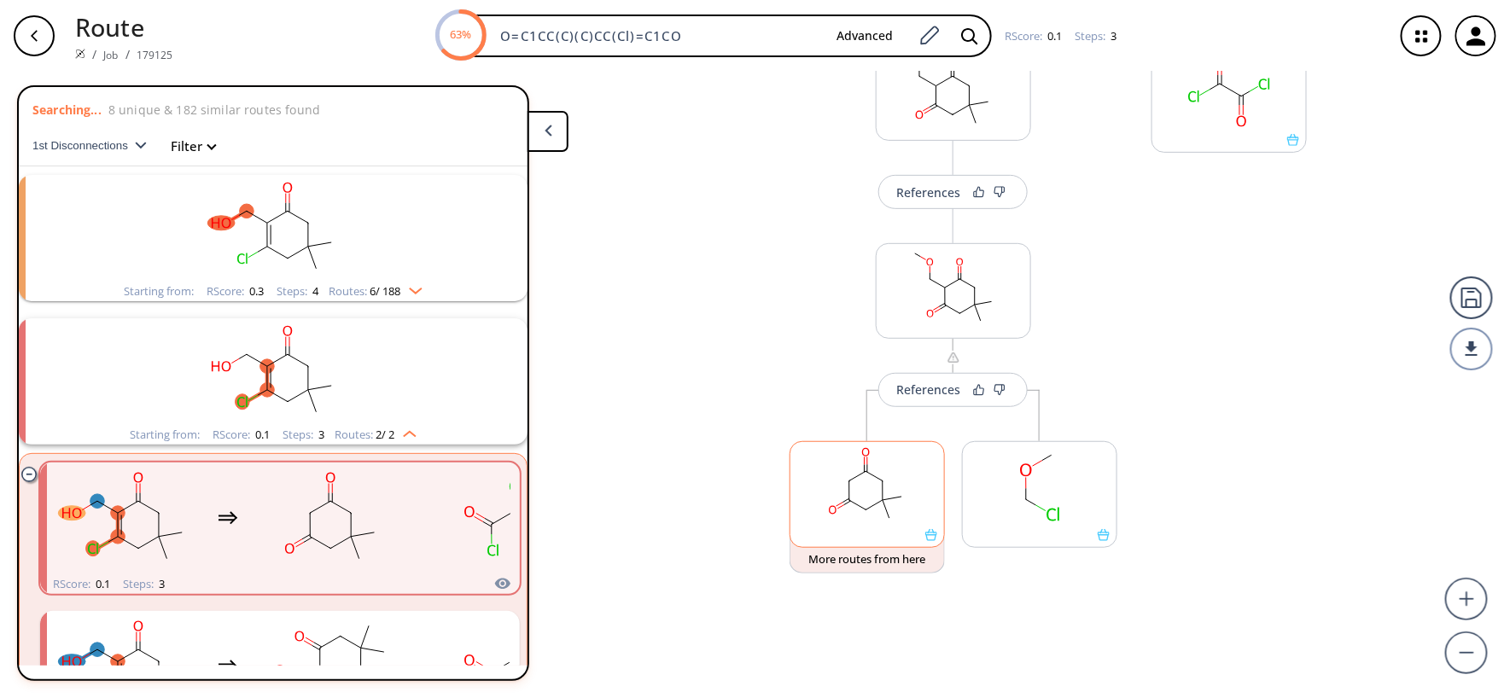
click at [898, 510] on rect at bounding box center [868, 485] width 154 height 87
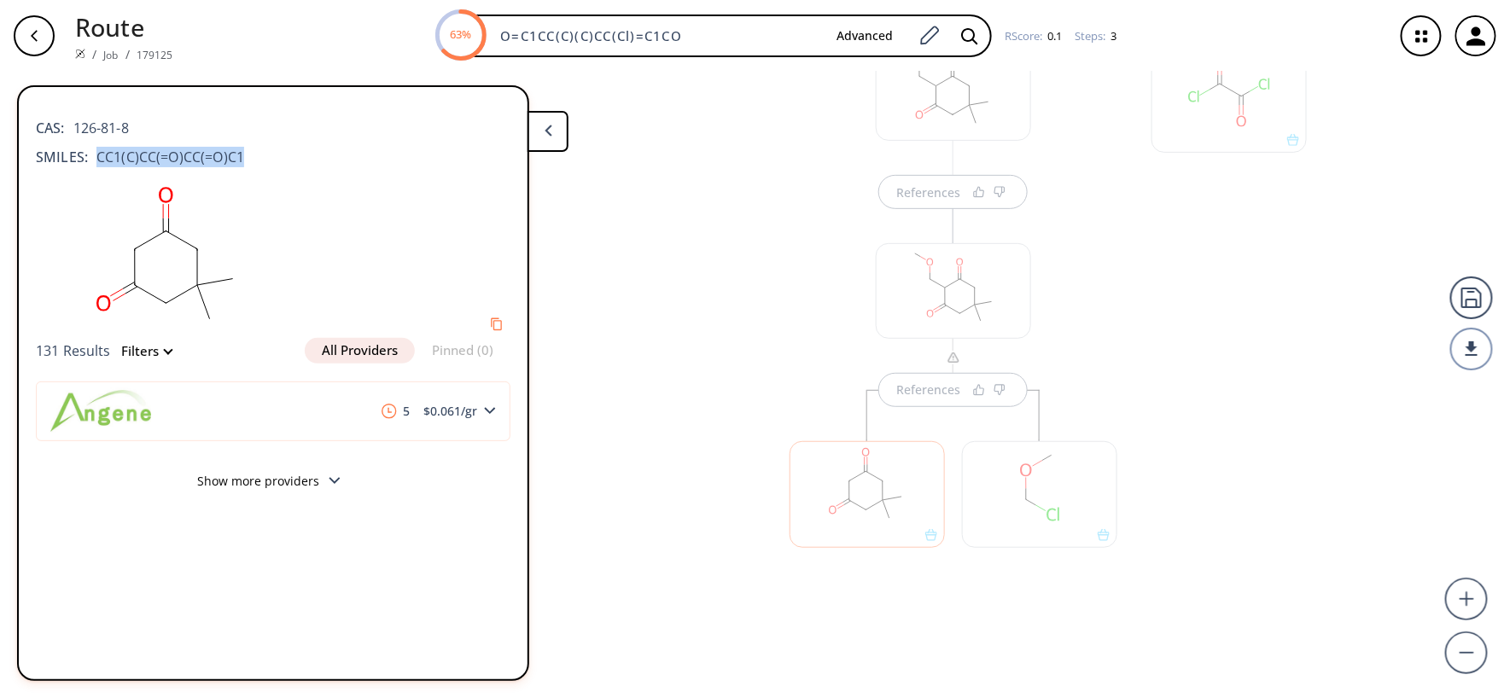
drag, startPoint x: 250, startPoint y: 154, endPoint x: 89, endPoint y: 165, distance: 161.8
click at [89, 165] on div "SMILES: CC1(C)CC(=O)CC(=O)C1" at bounding box center [273, 157] width 475 height 20
copy span "CC1(C)CC(=O)CC(=O)C1"
click at [1030, 523] on div at bounding box center [1039, 494] width 155 height 107
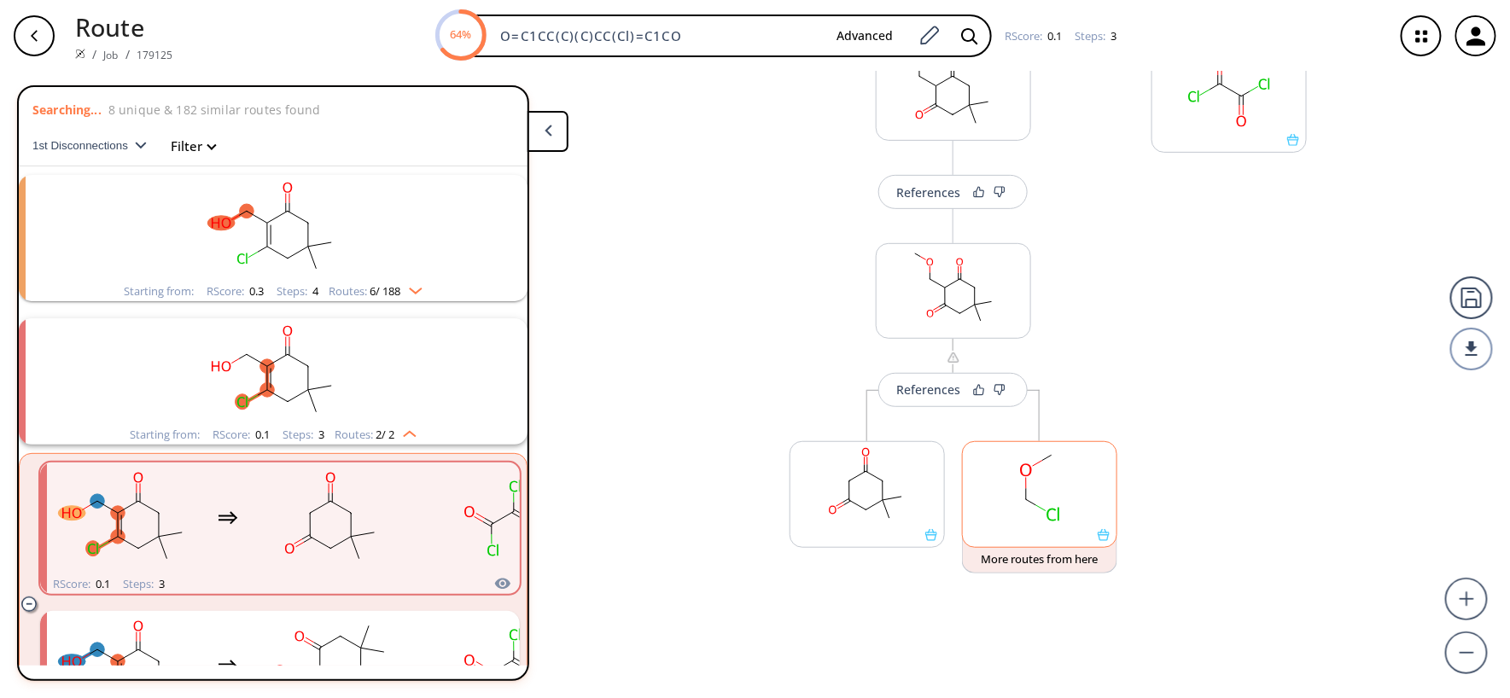
click at [1027, 500] on rect at bounding box center [1040, 485] width 154 height 87
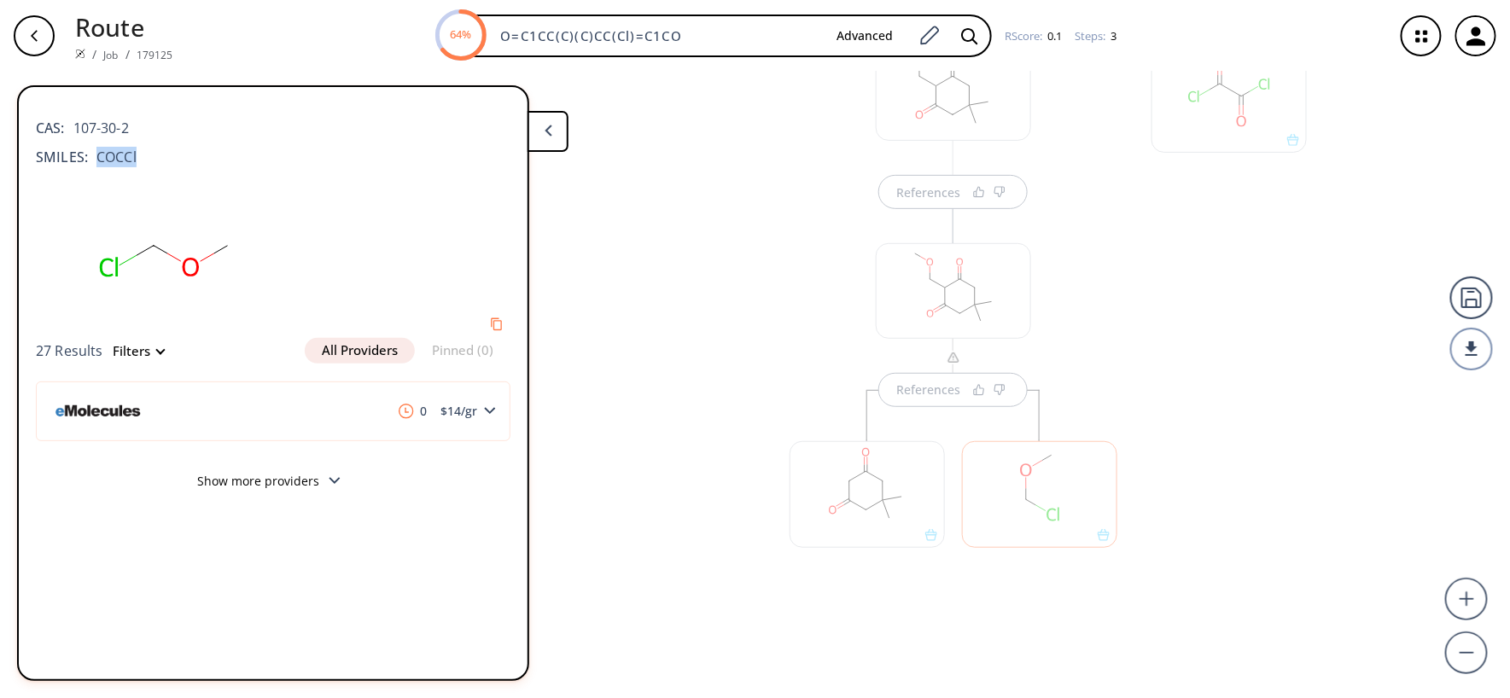
drag, startPoint x: 196, startPoint y: 177, endPoint x: 85, endPoint y: 166, distance: 111.6
click at [85, 166] on div "CAS: 107-30-2 SMILES: COCCl 27 Results Filters All Providers Pinned (0) 0 $ 14 …" at bounding box center [273, 302] width 509 height 403
copy div "COCCl"
click at [932, 418] on div at bounding box center [953, 403] width 155 height 95
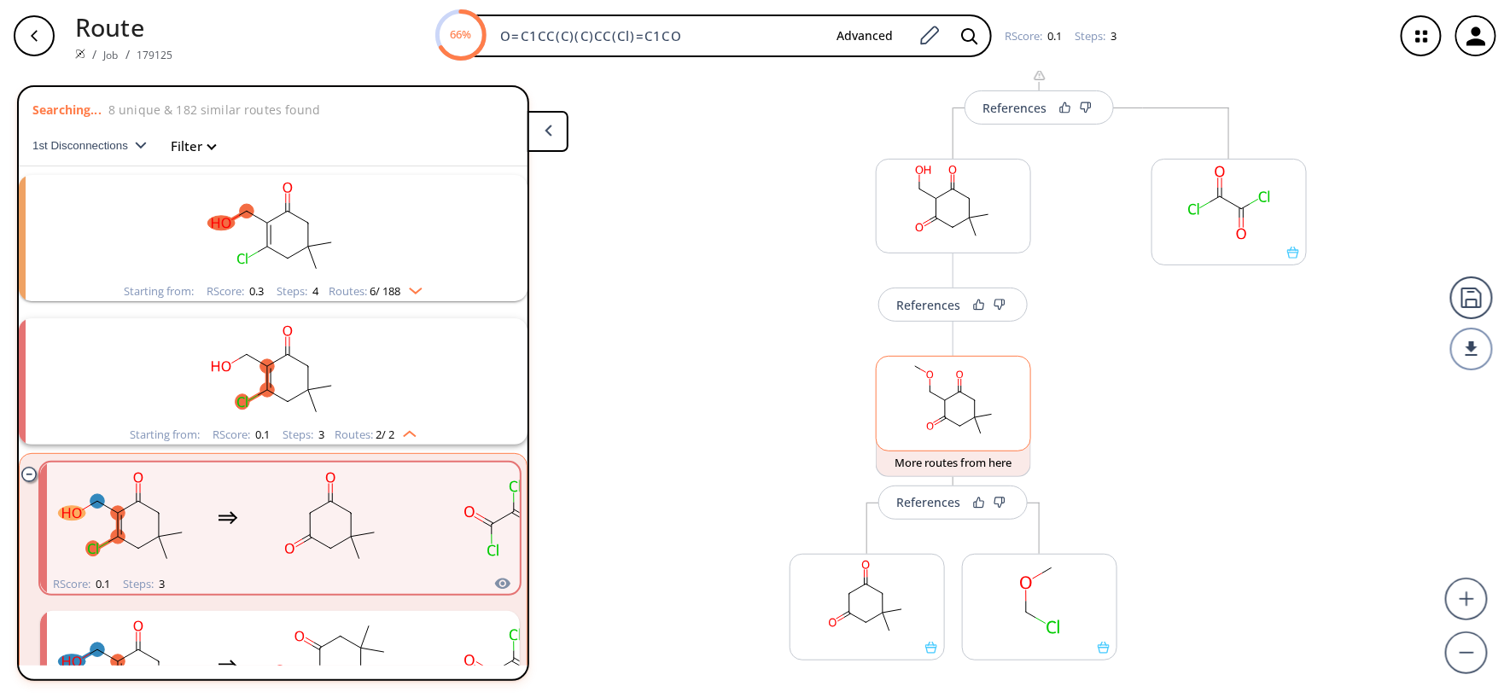
click at [955, 424] on ellipse at bounding box center [960, 427] width 10 height 10
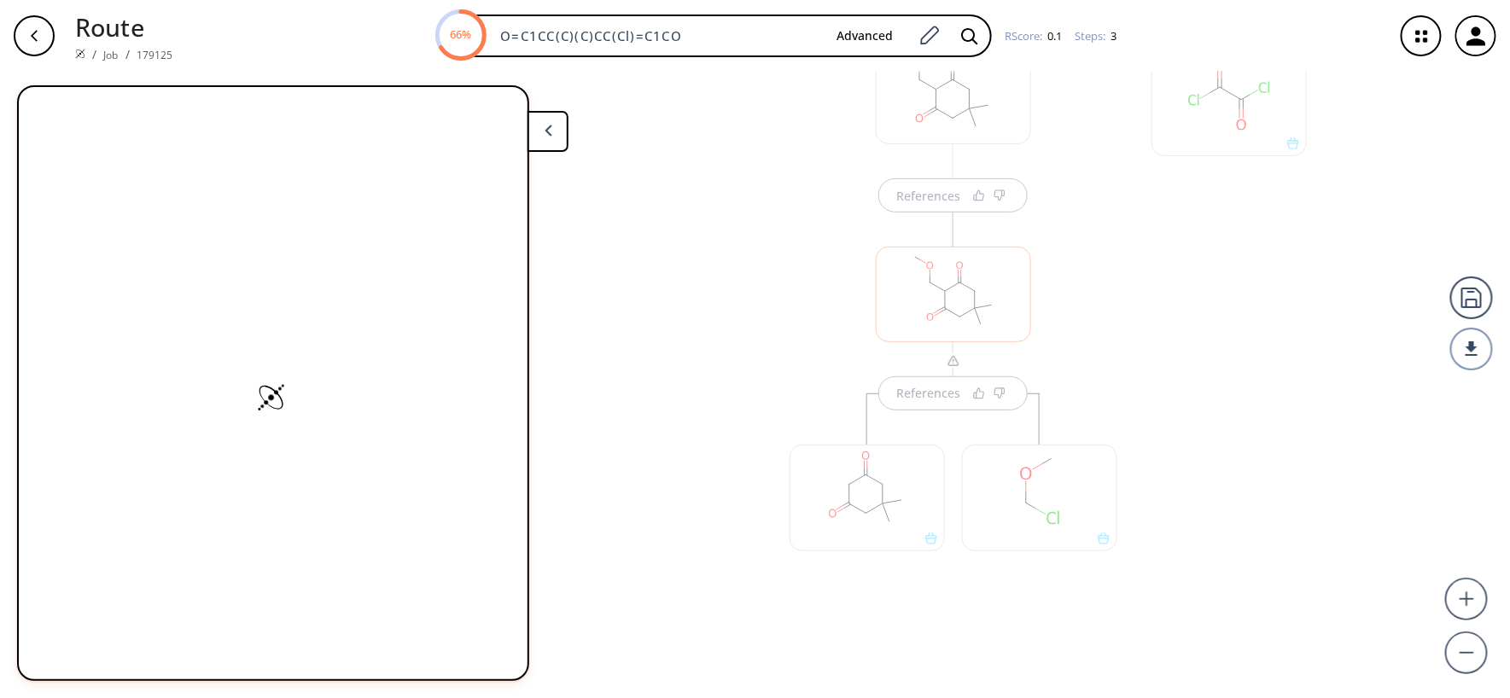
scroll to position [283, 0]
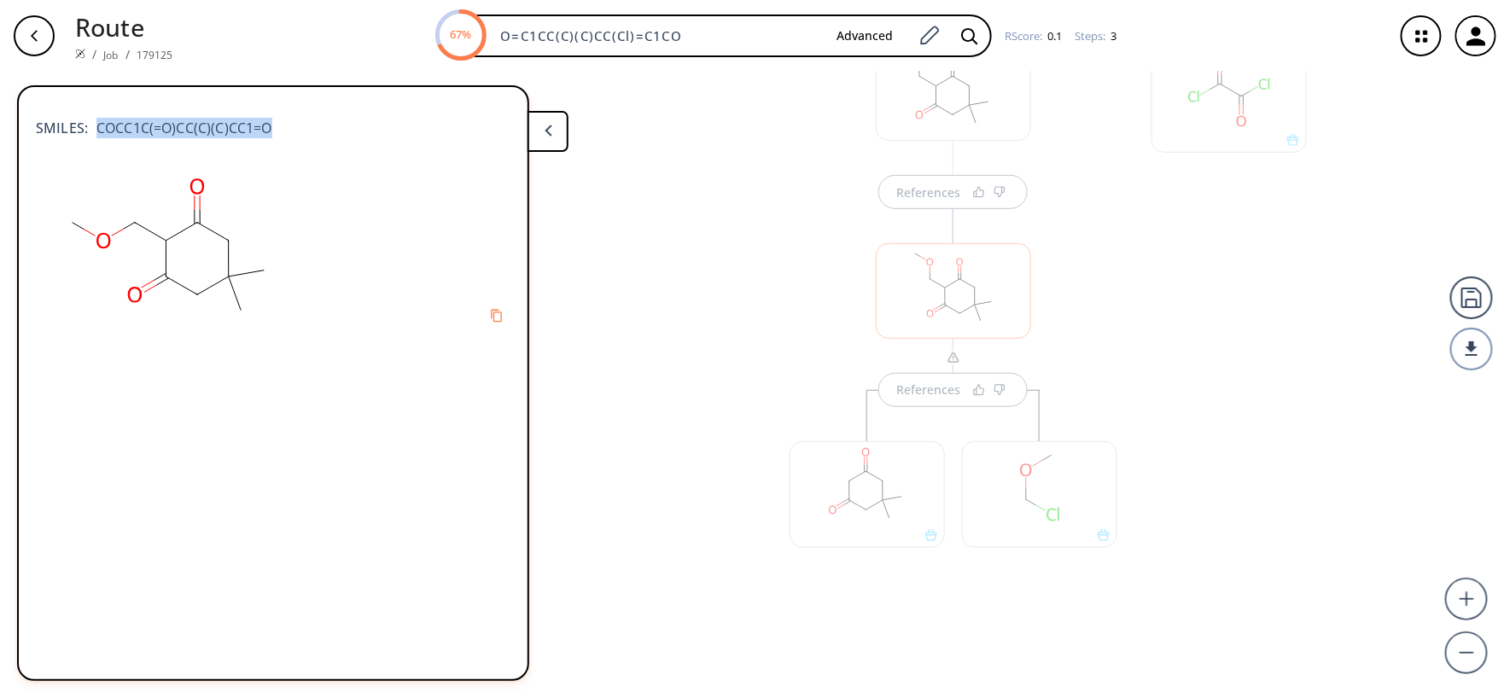
drag, startPoint x: 287, startPoint y: 135, endPoint x: 92, endPoint y: 138, distance: 194.7
click at [92, 138] on div "SMILES: COCC1C(=O)CC(C)(C)CC1=O" at bounding box center [273, 134] width 475 height 67
copy span "COCC1C(=O)CC(C)(C)CC1=O"
click at [1115, 365] on div "References" at bounding box center [954, 403] width 362 height 423
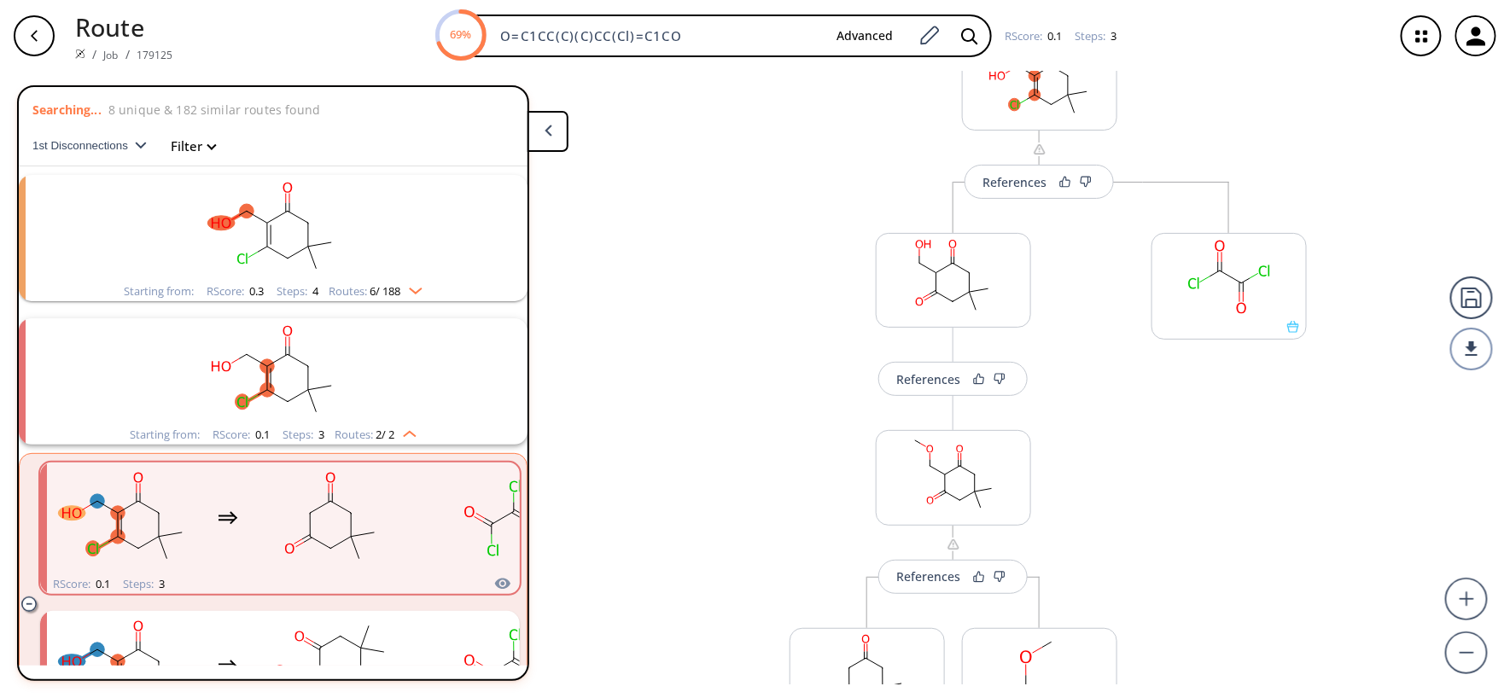
scroll to position [56, 0]
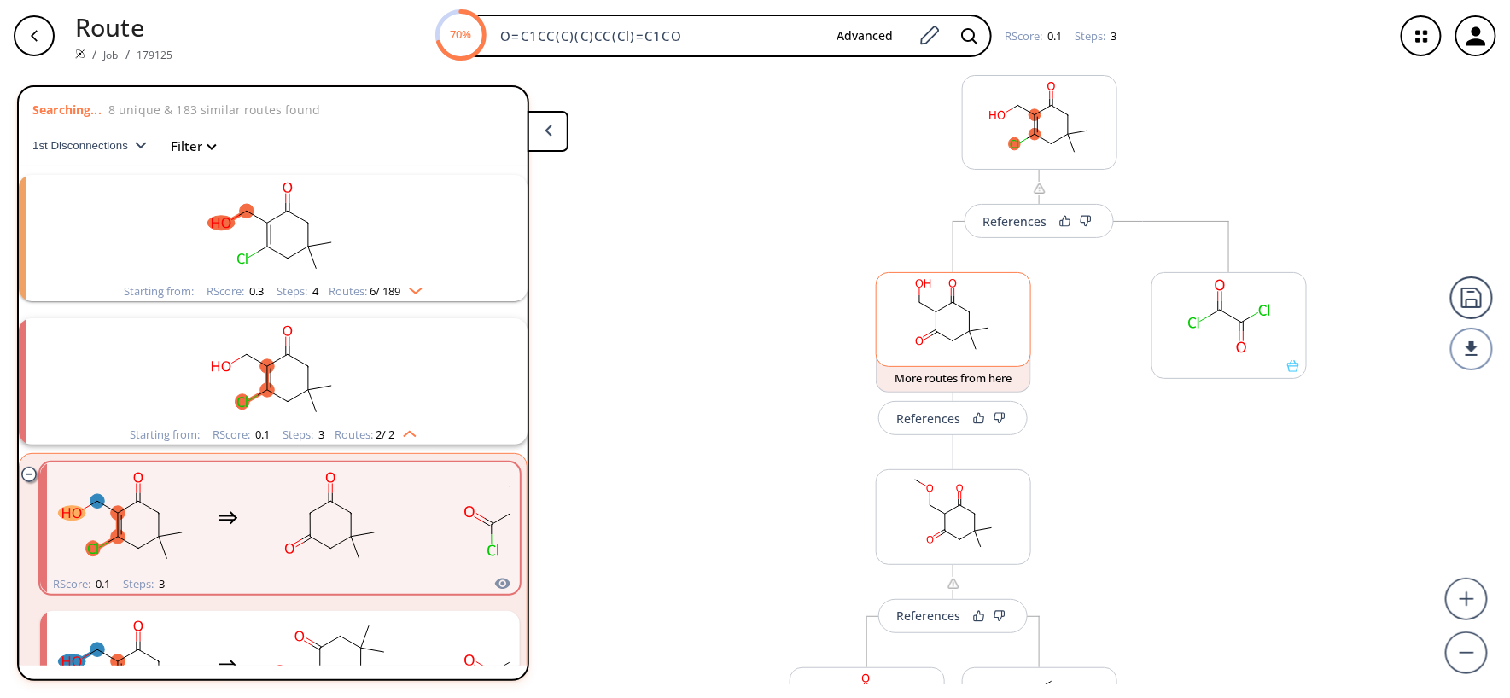
click at [922, 323] on rect at bounding box center [954, 316] width 154 height 87
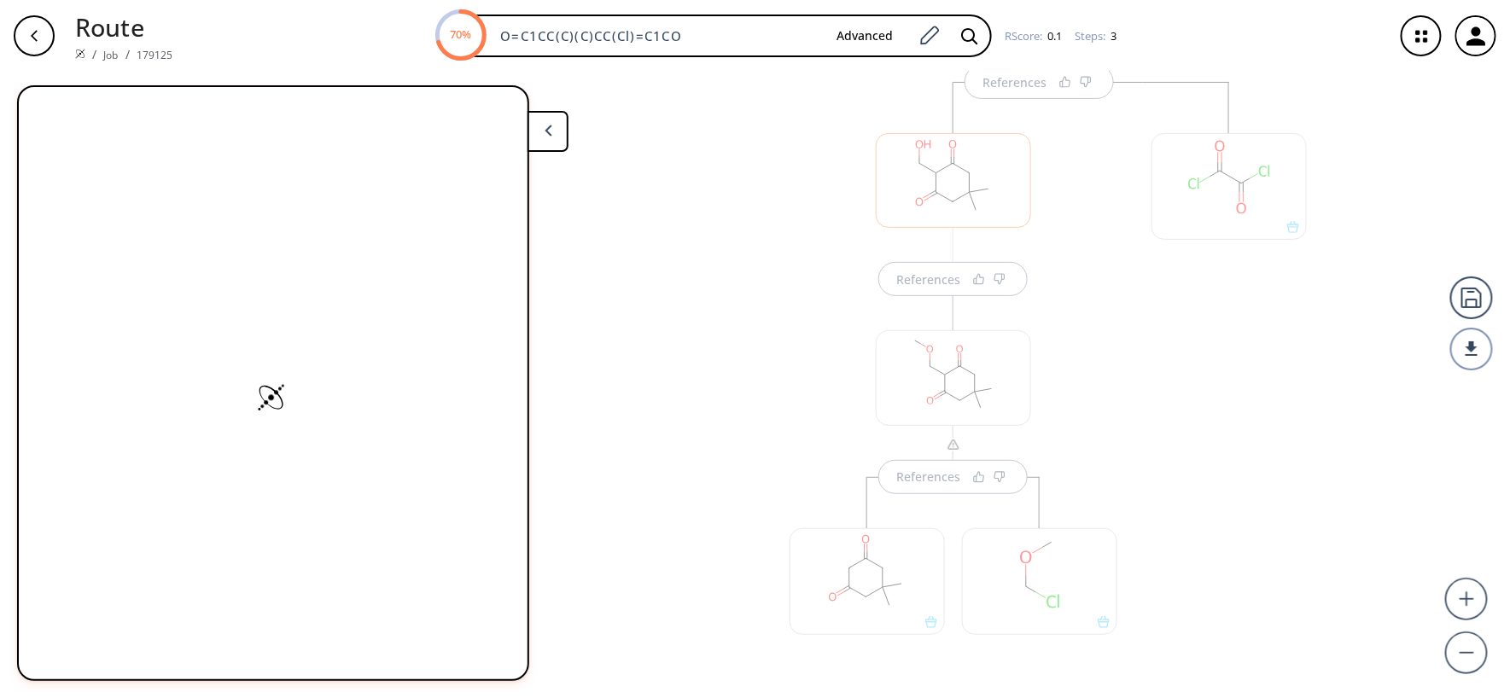
scroll to position [207, 0]
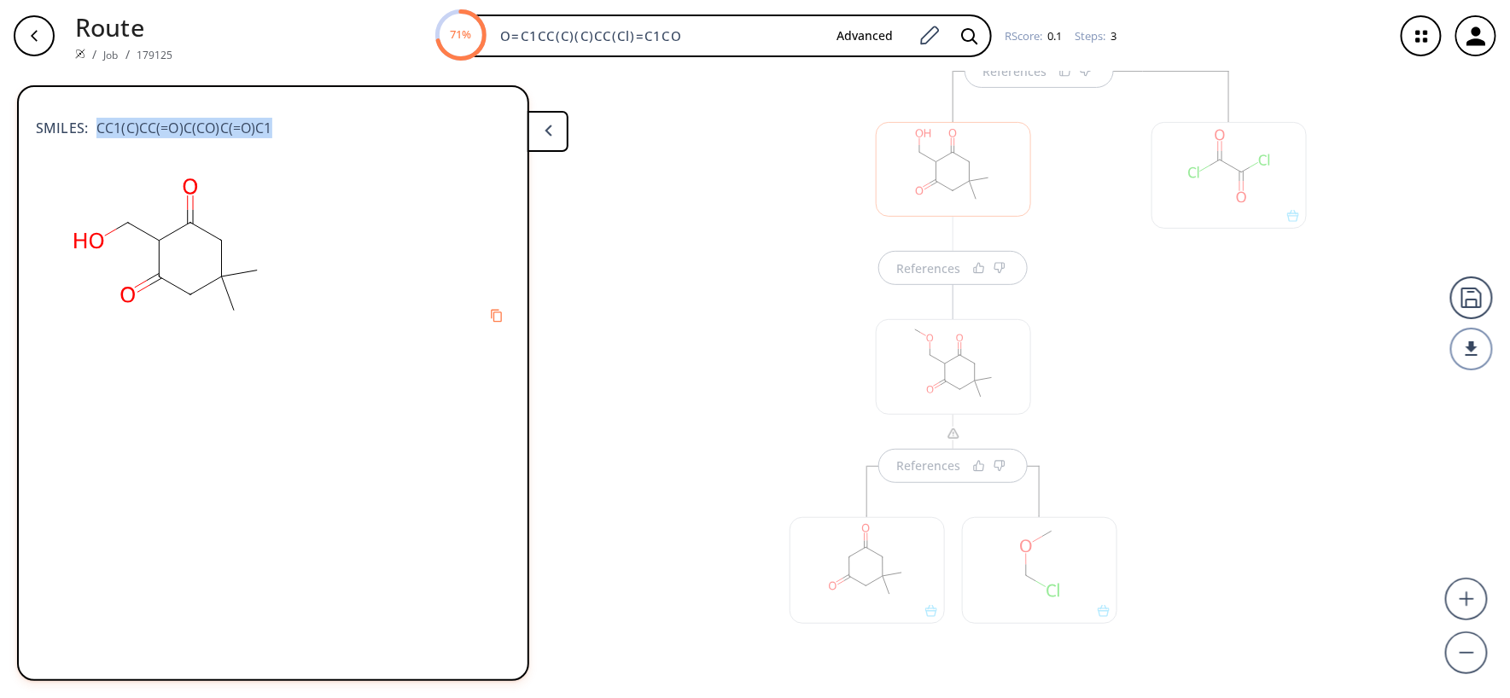
drag, startPoint x: 167, startPoint y: 143, endPoint x: 98, endPoint y: 135, distance: 69.6
click at [98, 135] on div "SMILES: CC1(C)CC(=O)C(CO)C(=O)C1" at bounding box center [273, 120] width 475 height 38
copy span "CC1(C)CC(=O)C(CO)C(=O)C1"
click at [1132, 417] on div at bounding box center [1229, 382] width 155 height 107
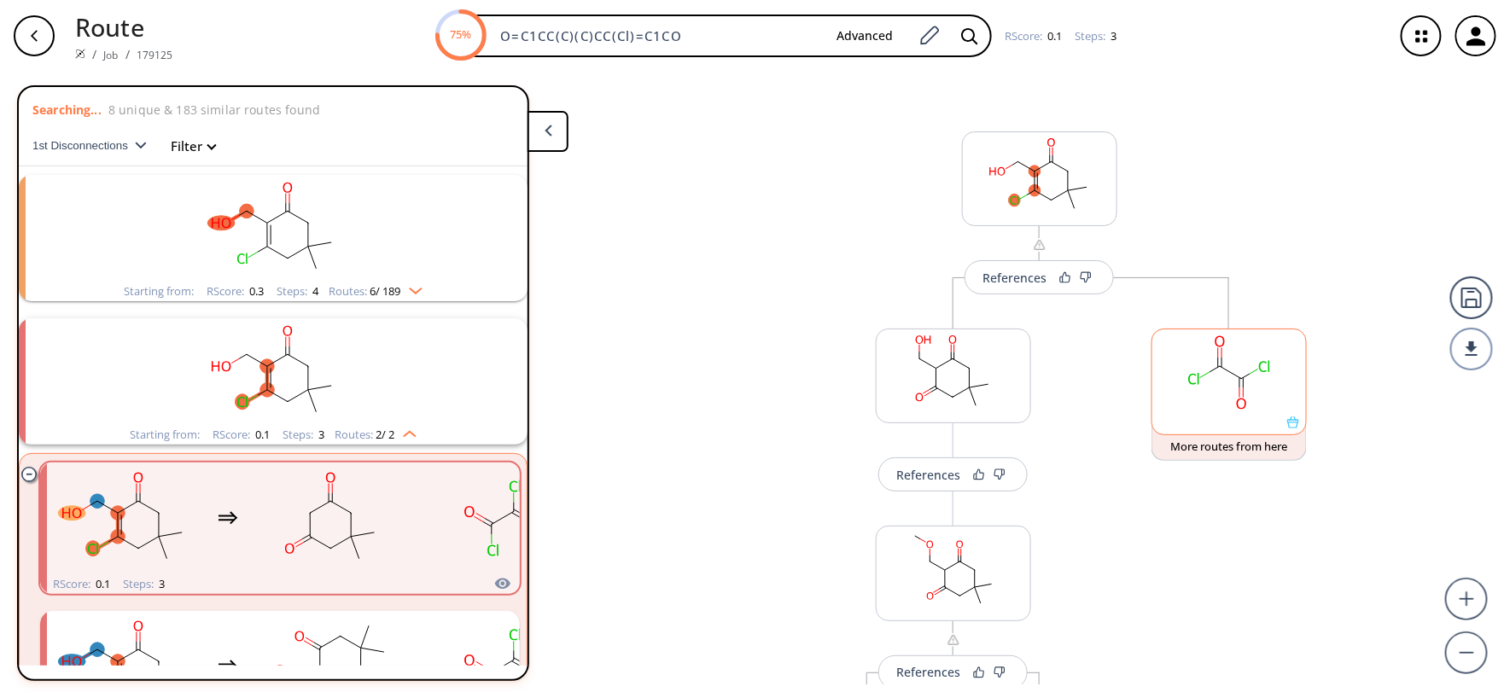
click at [1132, 377] on ellipse at bounding box center [1241, 378] width 15 height 15
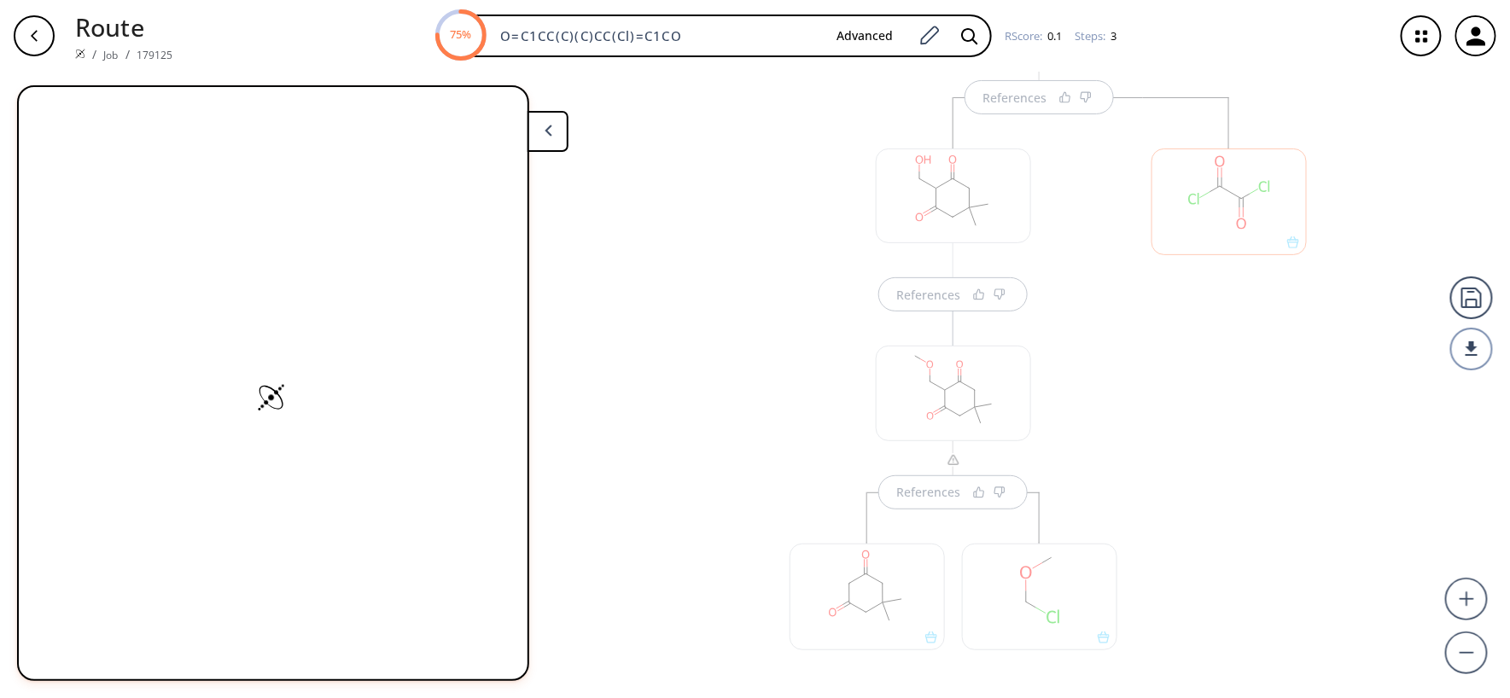
scroll to position [207, 0]
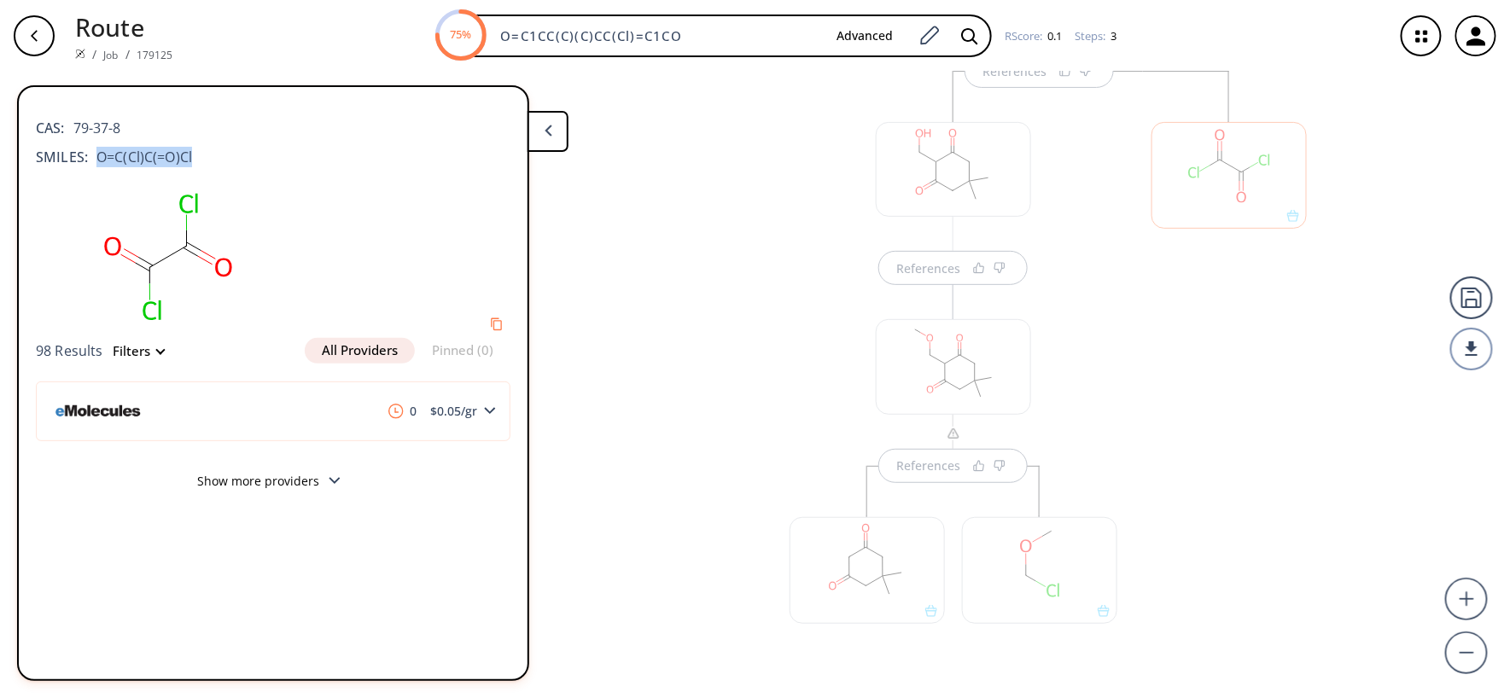
drag, startPoint x: 214, startPoint y: 159, endPoint x: 91, endPoint y: 172, distance: 124.6
click at [91, 172] on div "CAS: 79-37-8 SMILES: O=C(Cl)C(=O)Cl" at bounding box center [273, 138] width 475 height 75
copy span "O=C(Cl)C(=O)Cl"
click at [1025, 184] on div at bounding box center [1039, 178] width 155 height 95
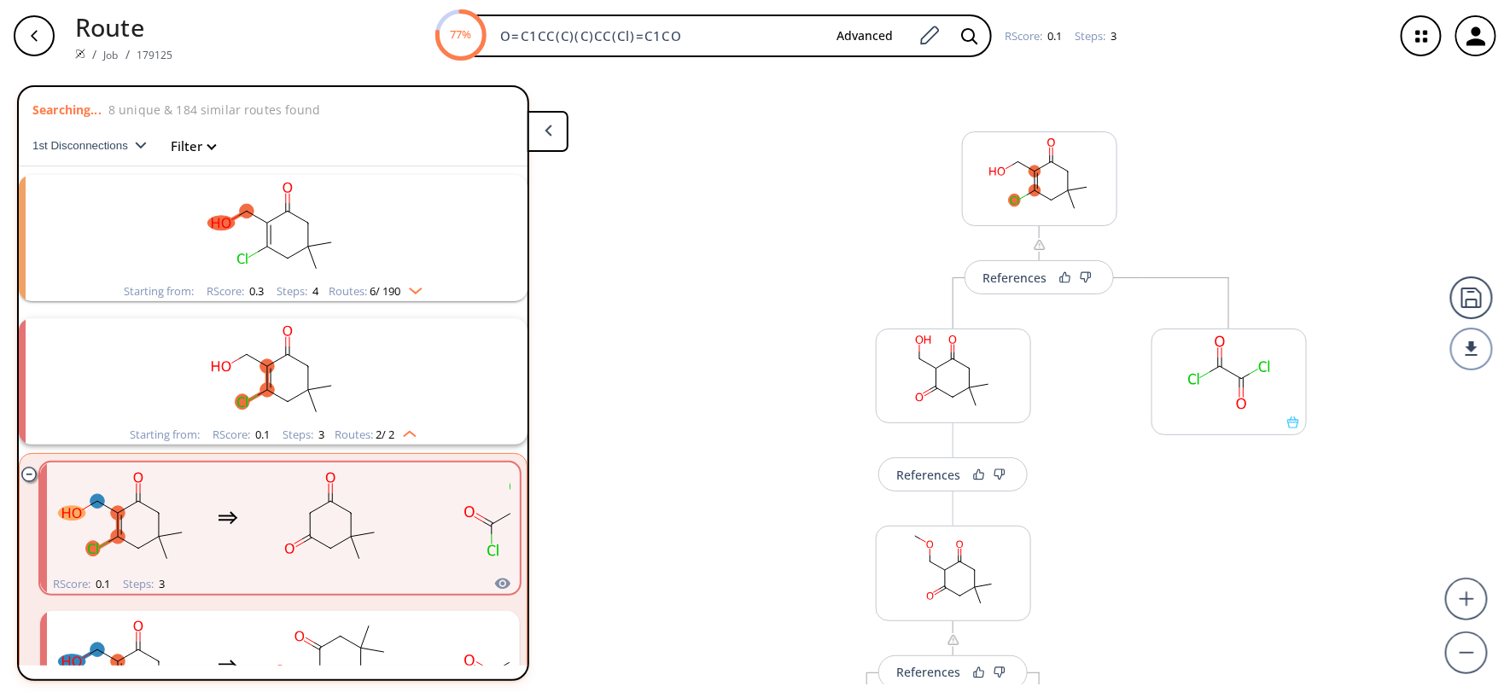
click at [791, 206] on div "References More routes from here References More routes from here References Mo…" at bounding box center [1040, 523] width 569 height 887
click at [798, 214] on div "References More routes from here References More routes from here References Mo…" at bounding box center [1040, 523] width 569 height 887
click at [899, 390] on rect at bounding box center [954, 373] width 154 height 87
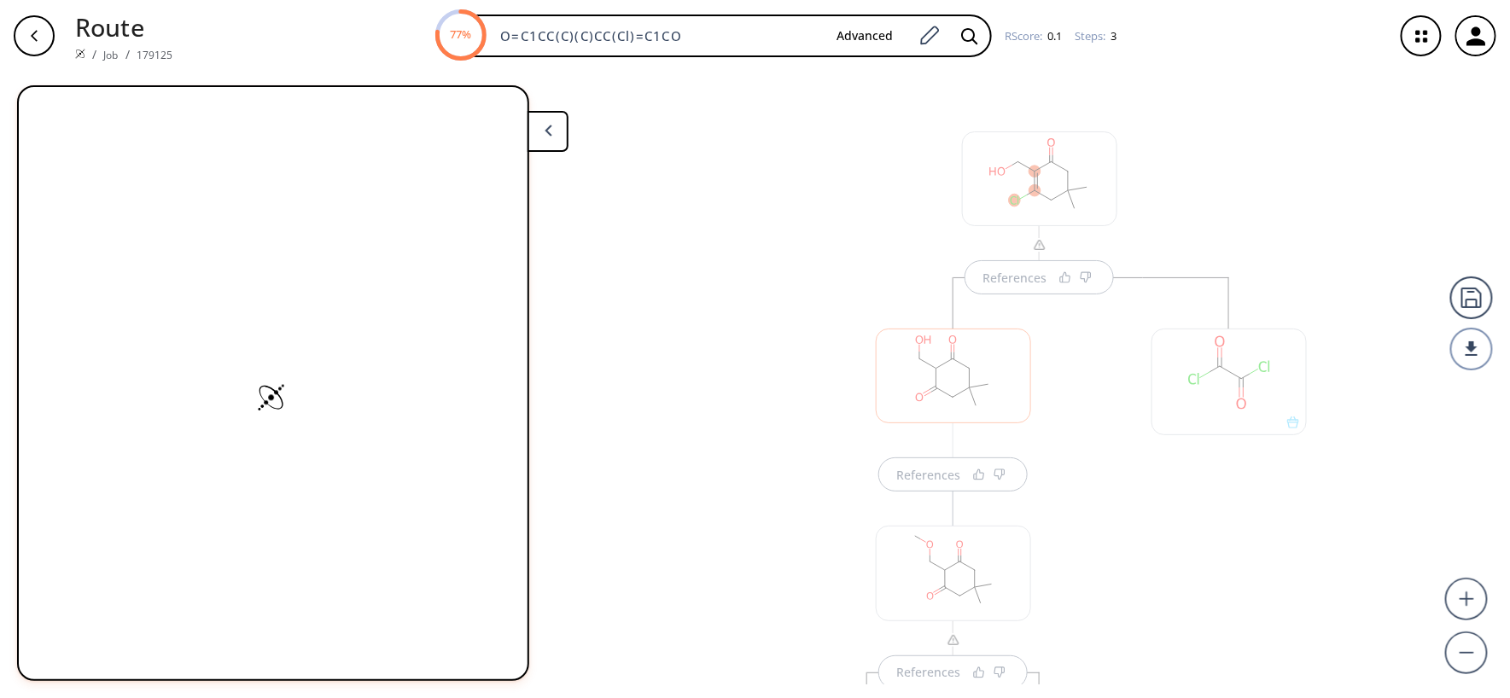
click at [1013, 175] on div at bounding box center [1039, 178] width 155 height 95
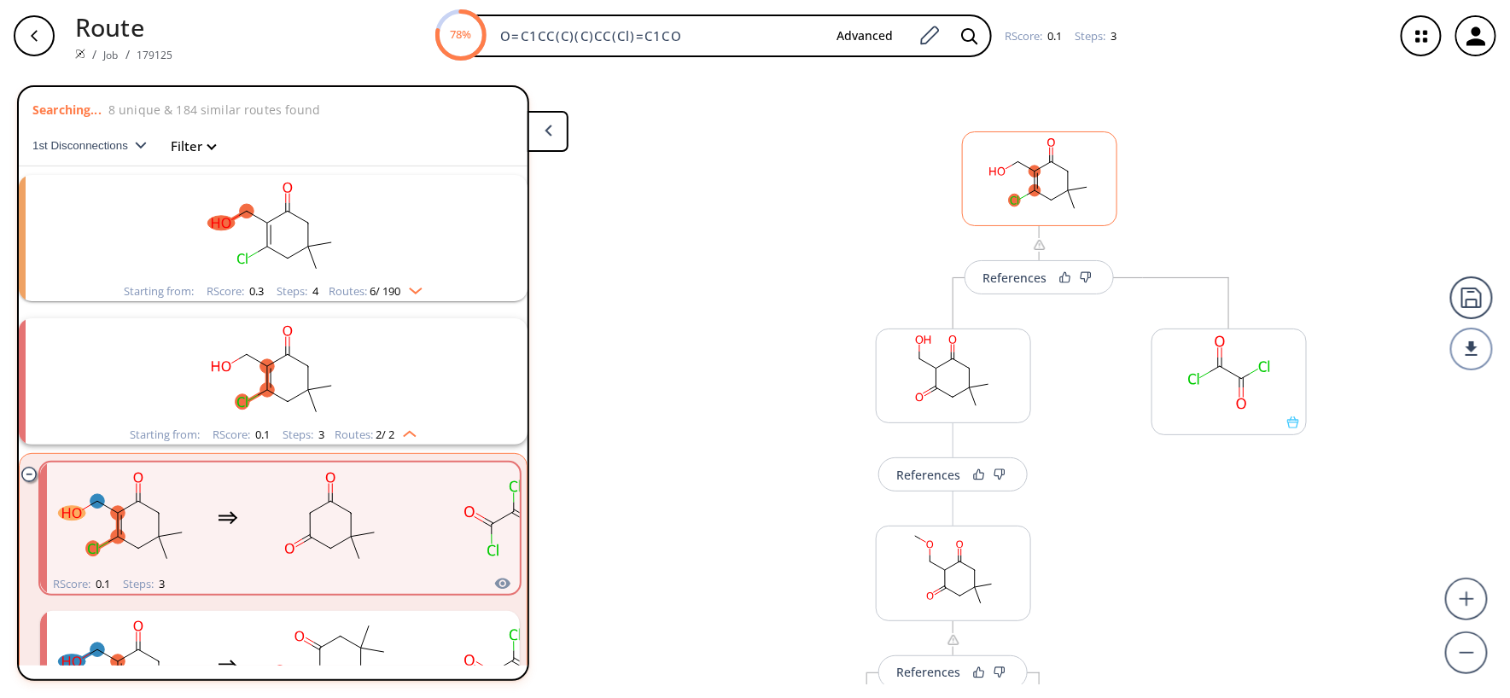
click at [1000, 195] on rect at bounding box center [1040, 175] width 154 height 87
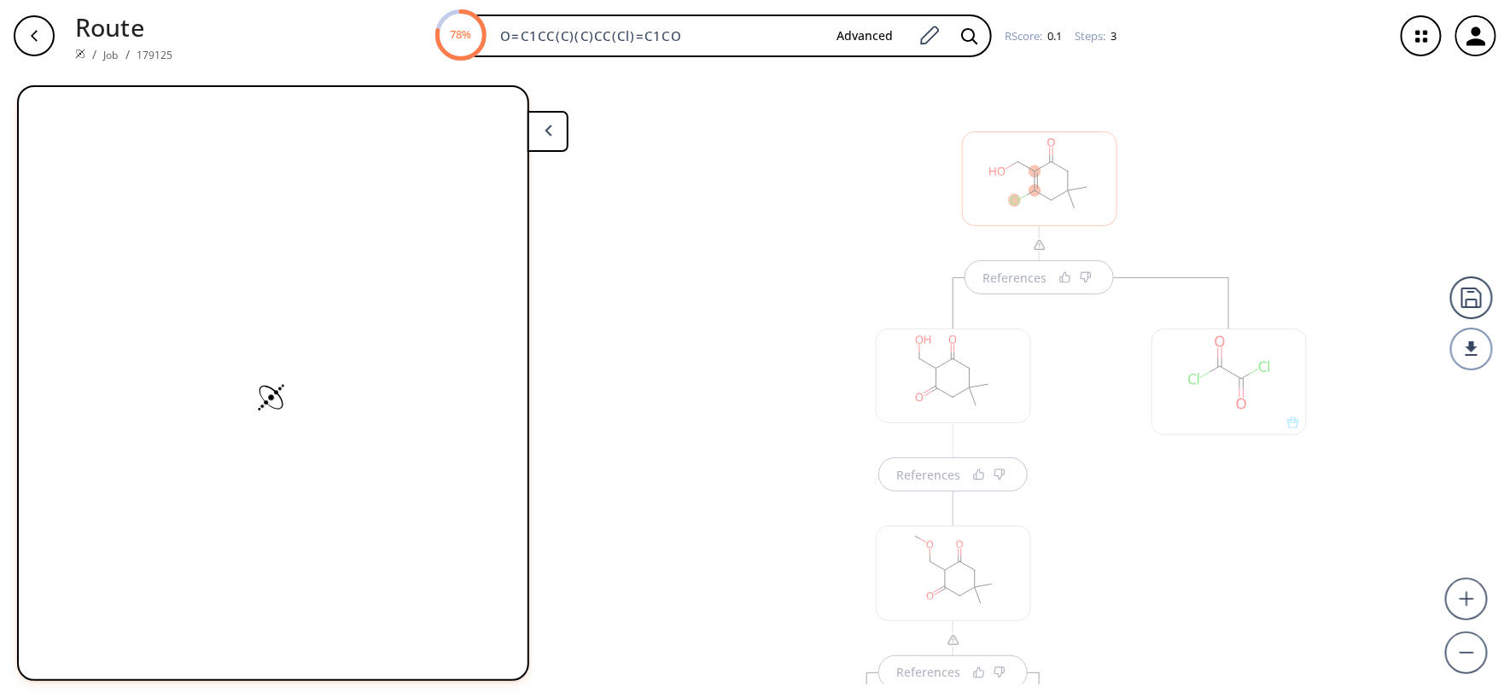
scroll to position [9, 0]
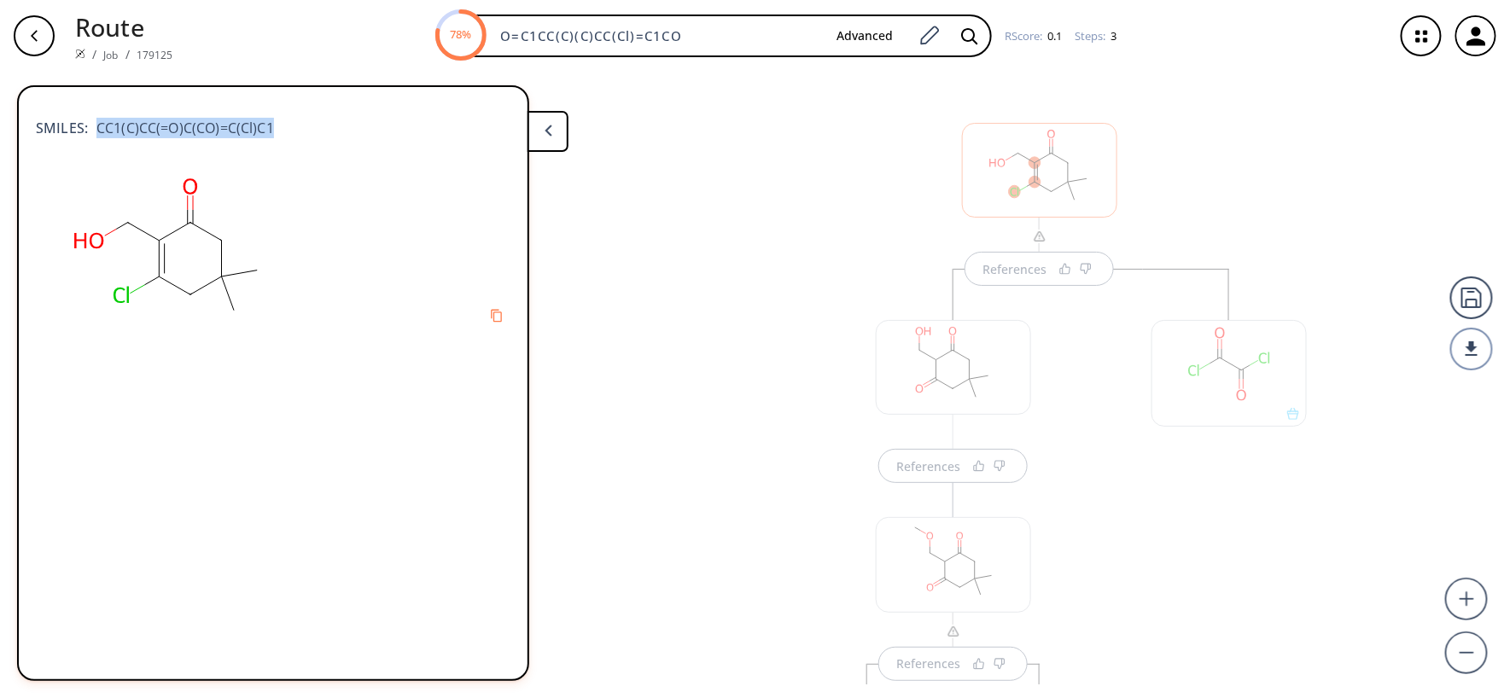
drag, startPoint x: 277, startPoint y: 131, endPoint x: 88, endPoint y: 131, distance: 188.7
click at [88, 131] on div "SMILES: CC1(C)CC(=O)C(CO)=C(Cl)C1" at bounding box center [273, 120] width 475 height 38
copy span "CC1(C)CC(=O)C(CO)=C(Cl)C1"
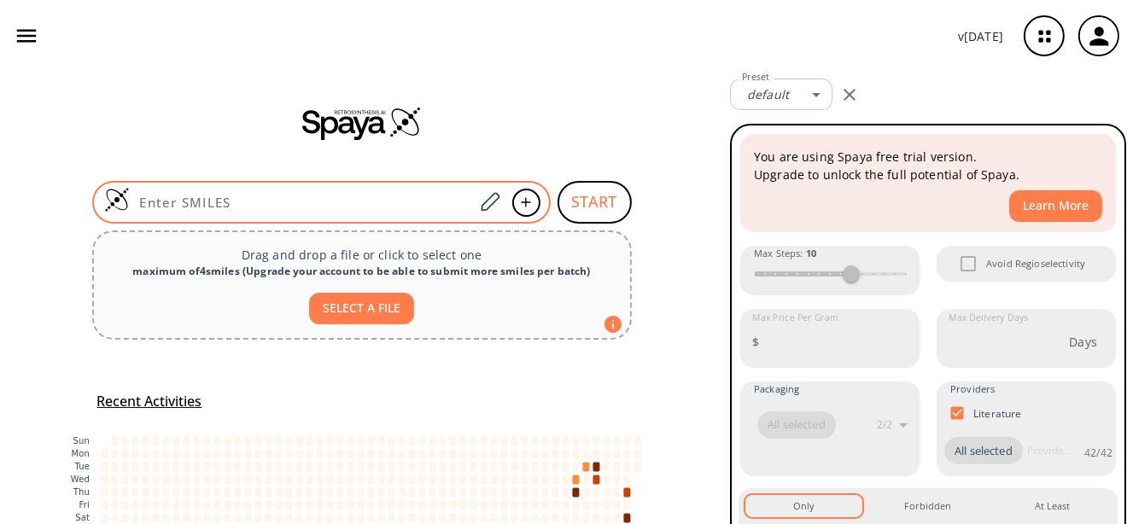
click at [454, 209] on input at bounding box center [302, 202] width 345 height 17
paste input "ClCC1=C(Cl)CC(C)(C)CC1=O"
type input "ClCC1=C(Cl)CC(C)(C)CC1=O"
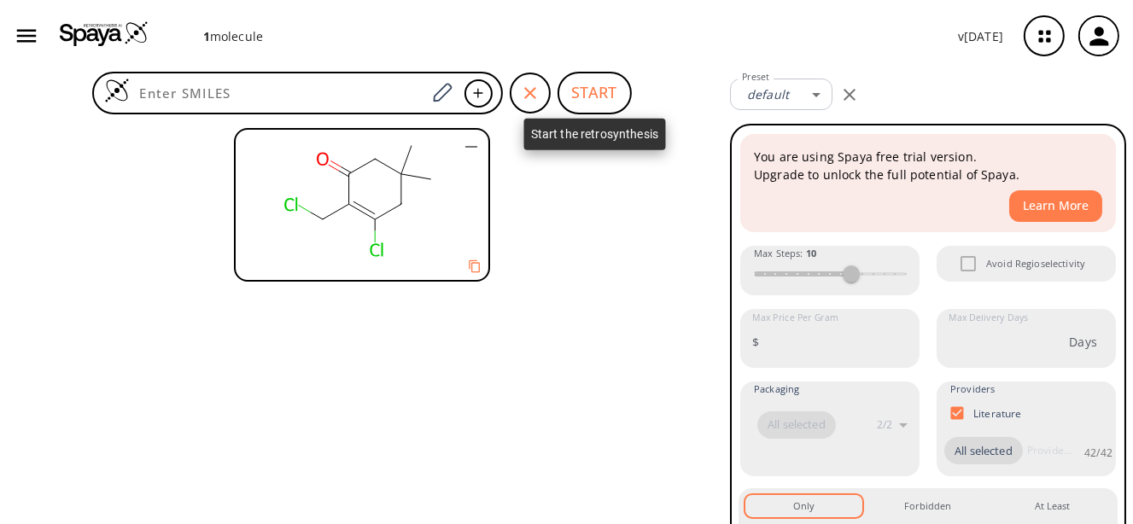
click at [602, 103] on button "START" at bounding box center [595, 93] width 74 height 43
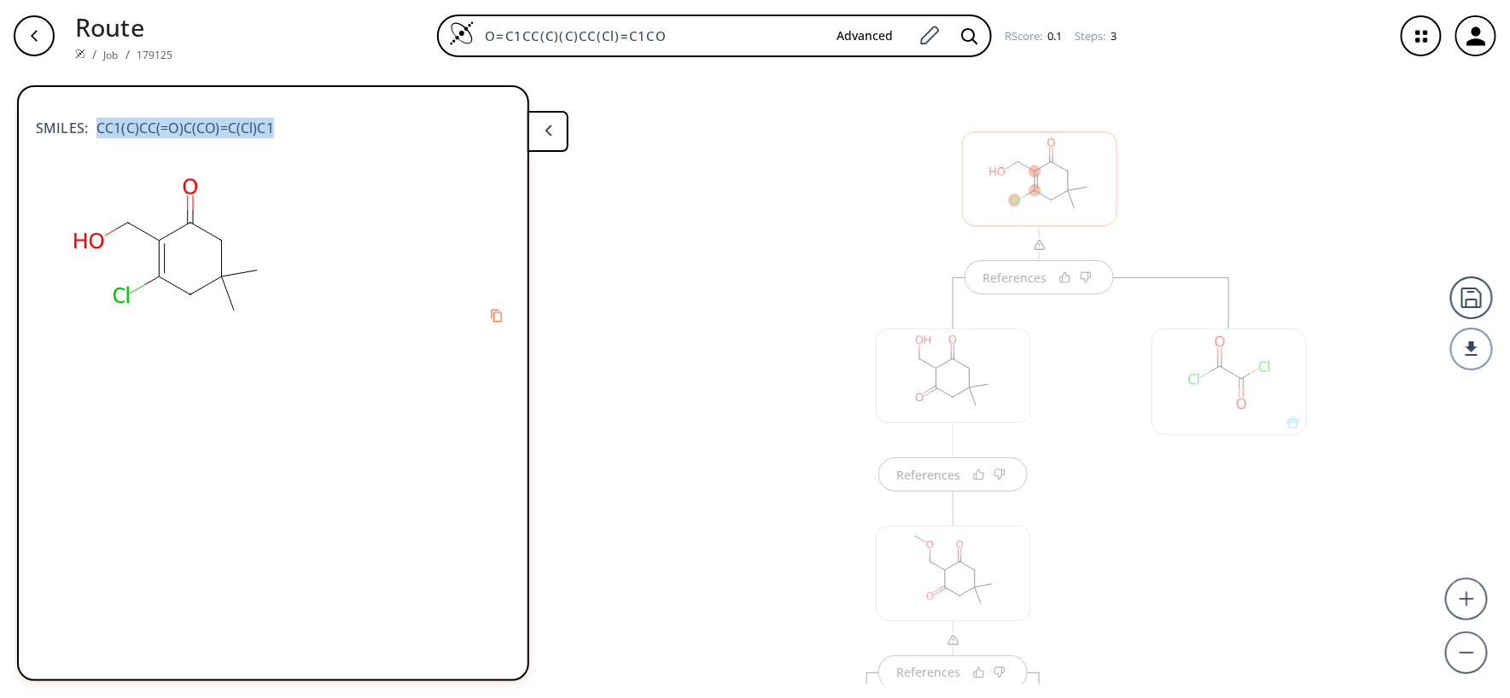
scroll to position [9, 0]
